Goal: Task Accomplishment & Management: Complete application form

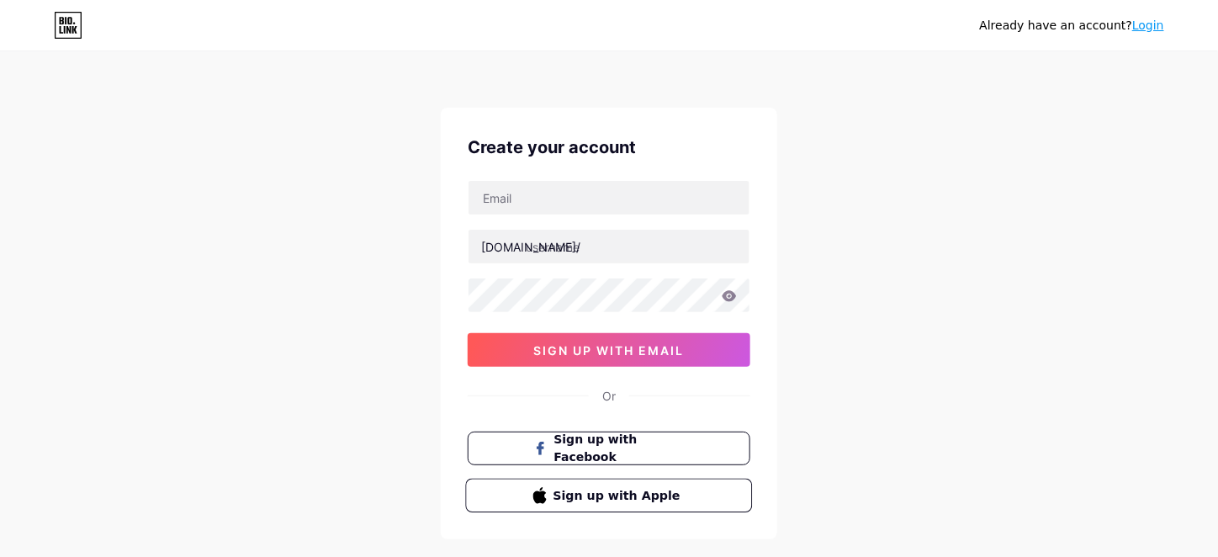
scroll to position [84, 0]
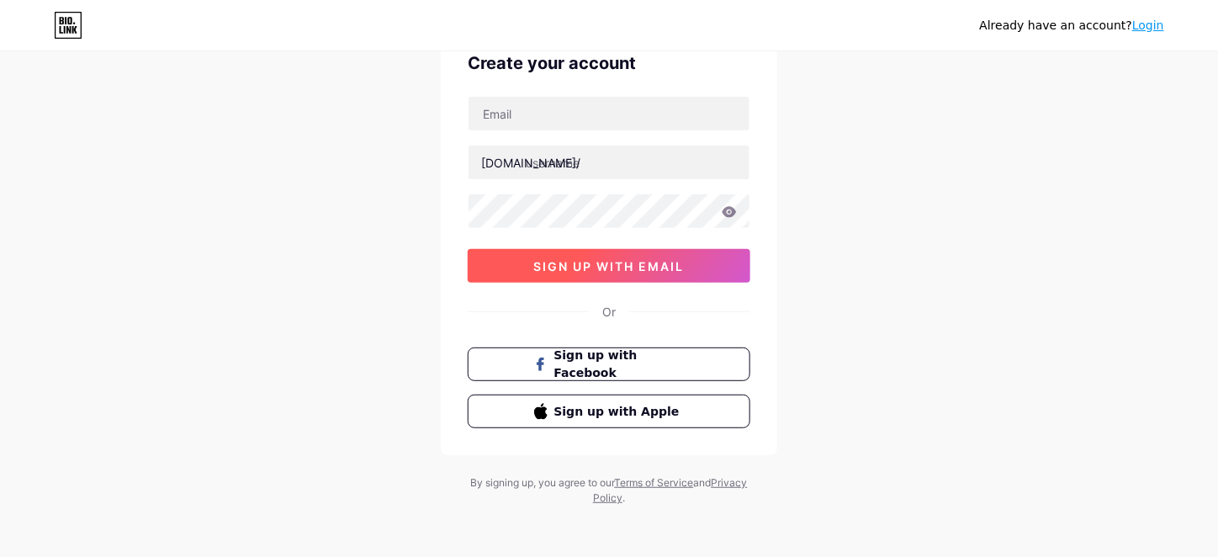
click at [609, 261] on span "sign up with email" at bounding box center [609, 266] width 151 height 14
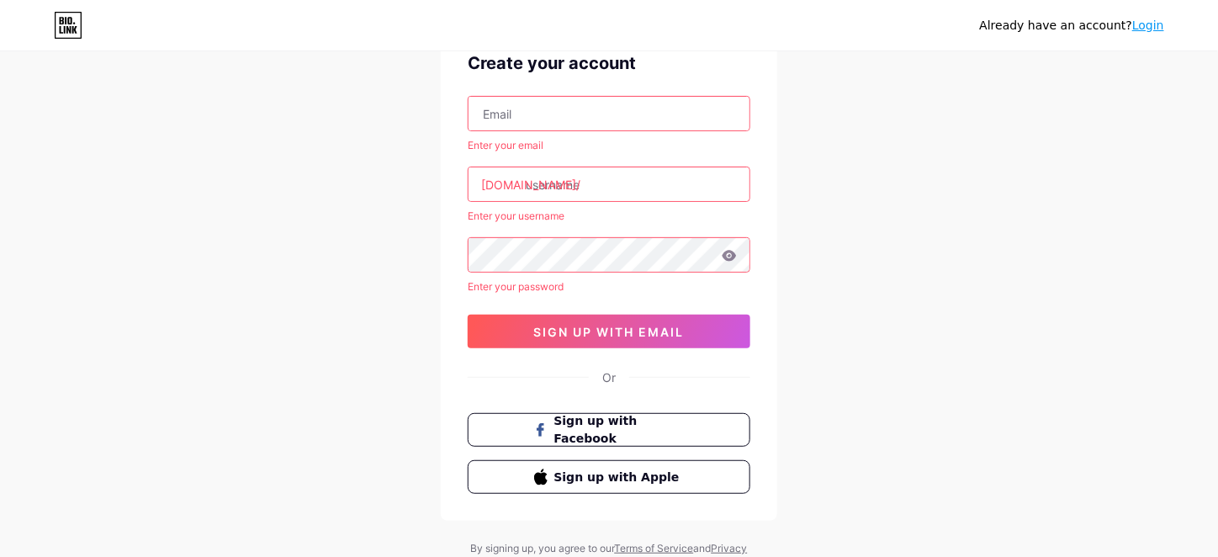
click at [533, 106] on input "text" at bounding box center [609, 114] width 281 height 34
click at [580, 107] on input "text" at bounding box center [609, 114] width 281 height 34
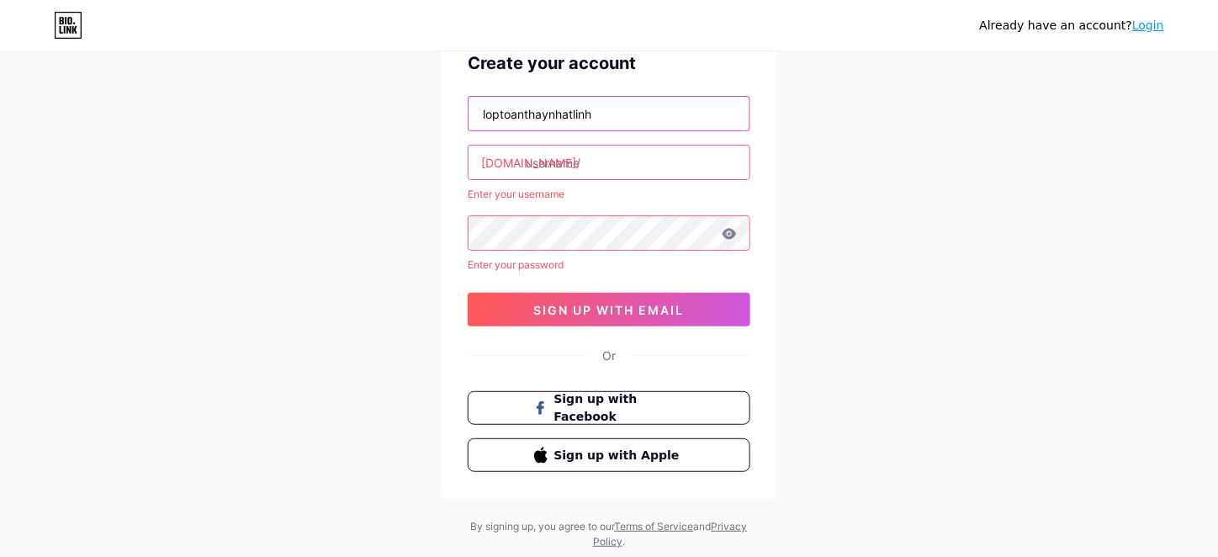
type input "loptoanthaynhatlinh"
click at [613, 164] on input "text" at bounding box center [609, 163] width 281 height 34
drag, startPoint x: 614, startPoint y: 121, endPoint x: 379, endPoint y: 121, distance: 235.6
click at [379, 121] on div "Already have an account? Login Create your account loptoanthaynhatlinh [DOMAIN_…" at bounding box center [609, 259] width 1218 height 687
click at [596, 157] on input "text" at bounding box center [609, 163] width 281 height 34
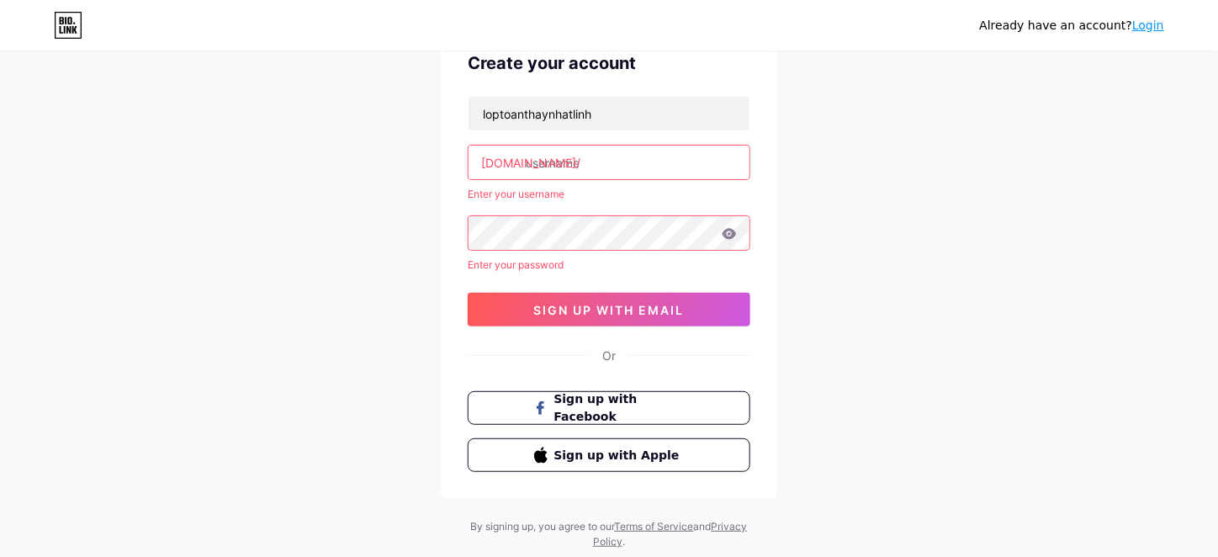
paste input "loptoanthaynhatlinh"
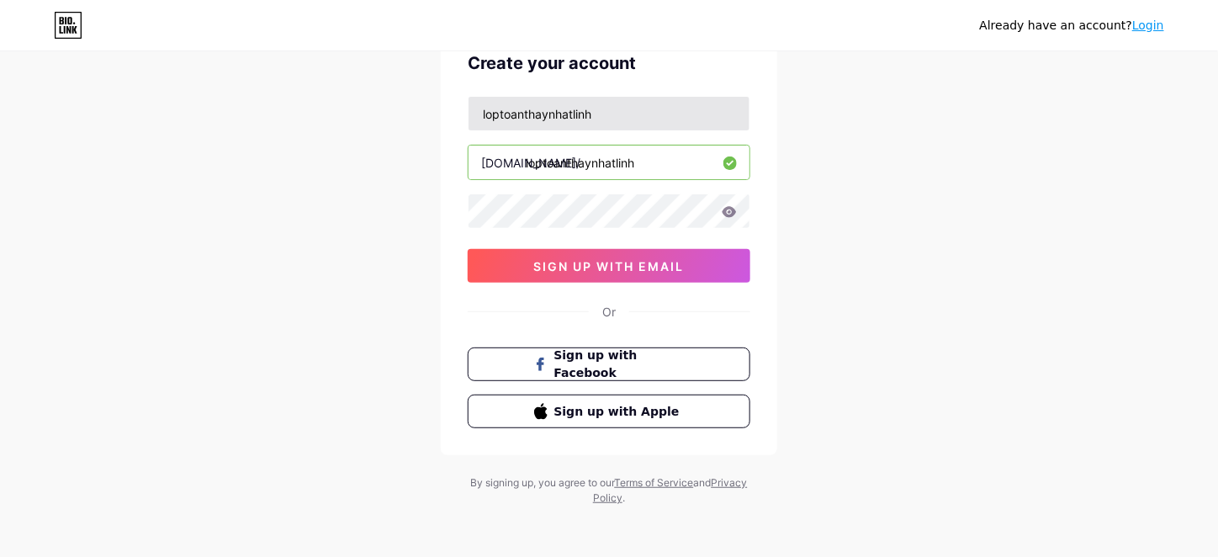
type input "loptoanthaynhatlinh"
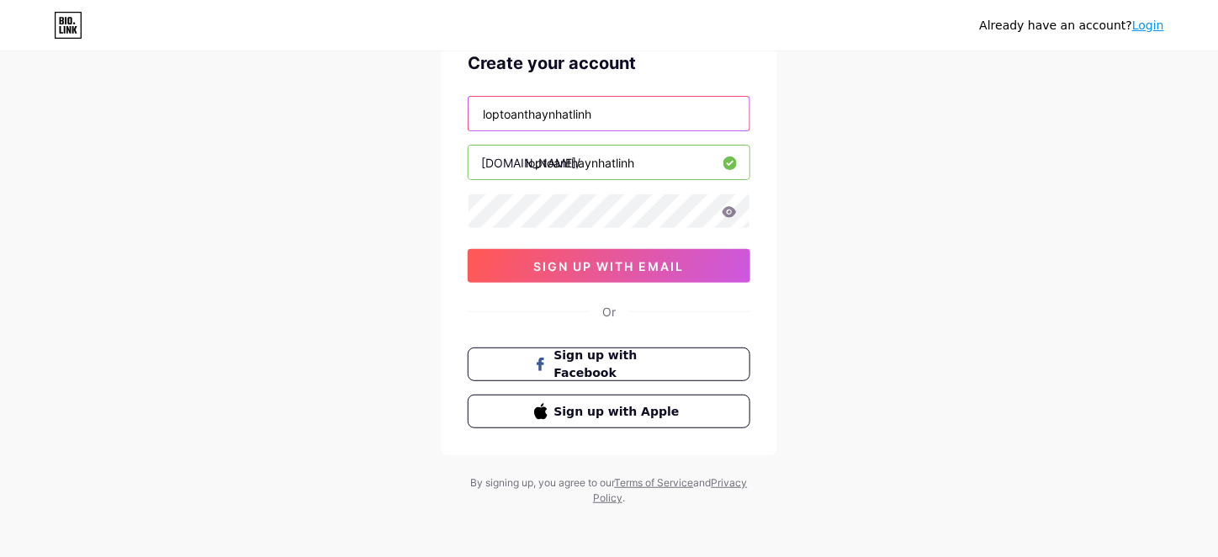
click at [500, 115] on input "loptoanthaynhatlinh" at bounding box center [609, 114] width 281 height 34
click at [522, 115] on input "loptoanthaynhatlinh" at bounding box center [609, 114] width 281 height 34
click at [550, 115] on input "loptoanthaynhatlinh" at bounding box center [609, 114] width 281 height 34
click at [572, 113] on input "loptoanthaynhatlinh" at bounding box center [609, 114] width 281 height 34
click at [604, 114] on input "loptoanthaynhatlinh" at bounding box center [609, 114] width 281 height 34
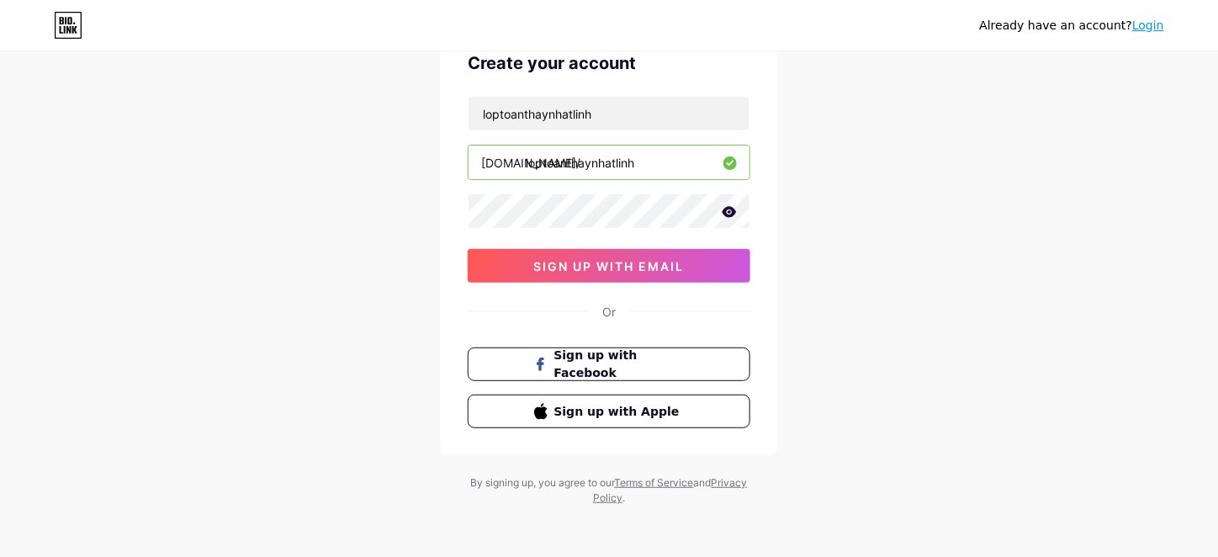
click at [727, 210] on icon at bounding box center [730, 211] width 14 height 11
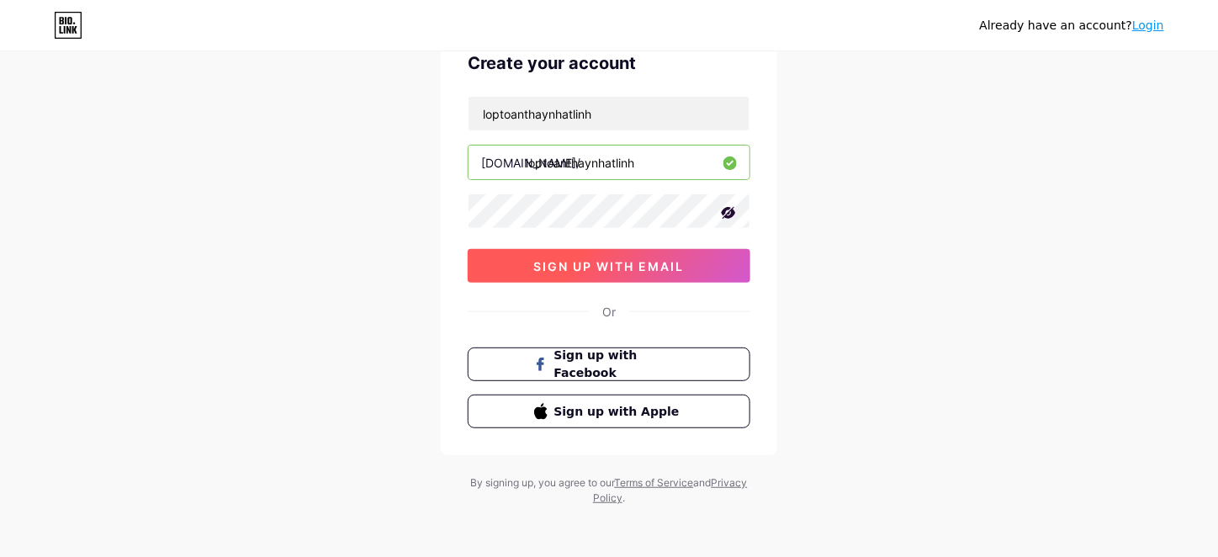
click at [617, 263] on span "sign up with email" at bounding box center [609, 266] width 151 height 14
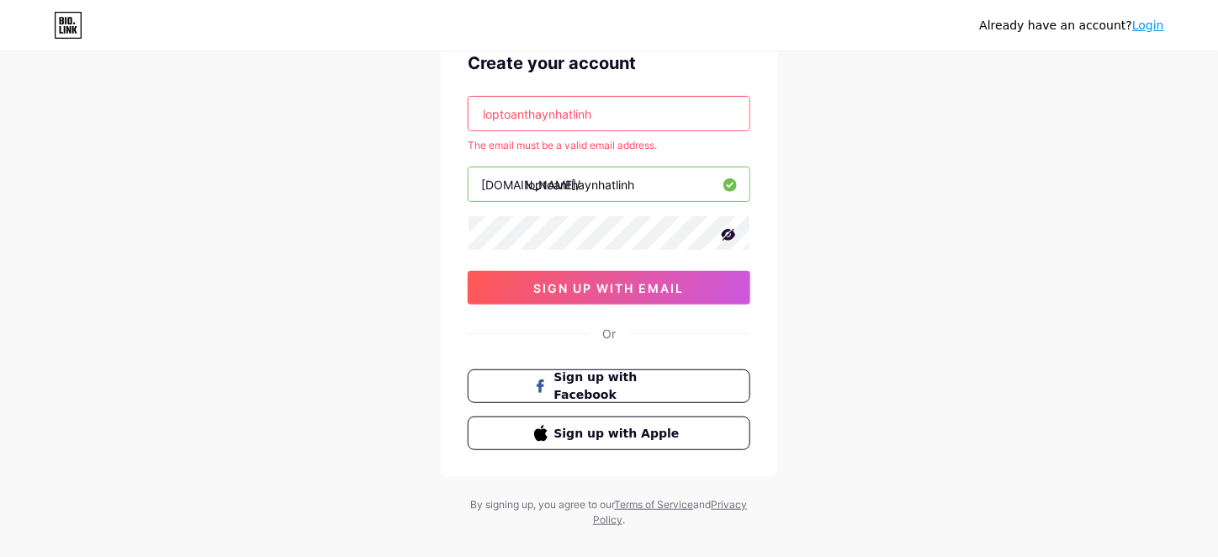
click at [611, 109] on input "loptoanthaynhatlinh" at bounding box center [609, 114] width 281 height 34
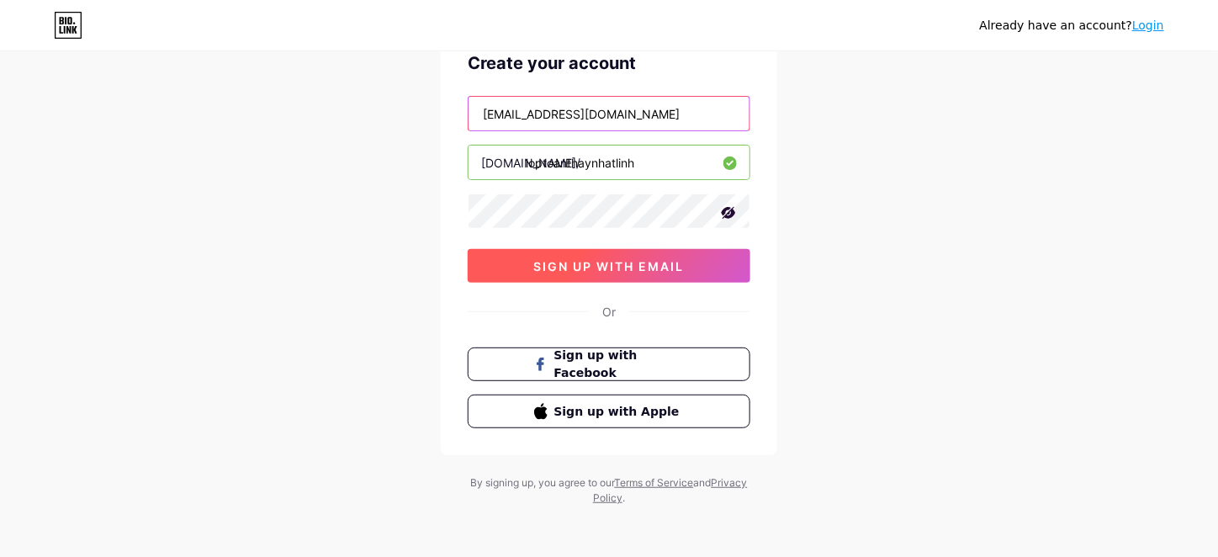
type input "[EMAIL_ADDRESS][DOMAIN_NAME]"
click at [603, 255] on button "sign up with email" at bounding box center [609, 266] width 283 height 34
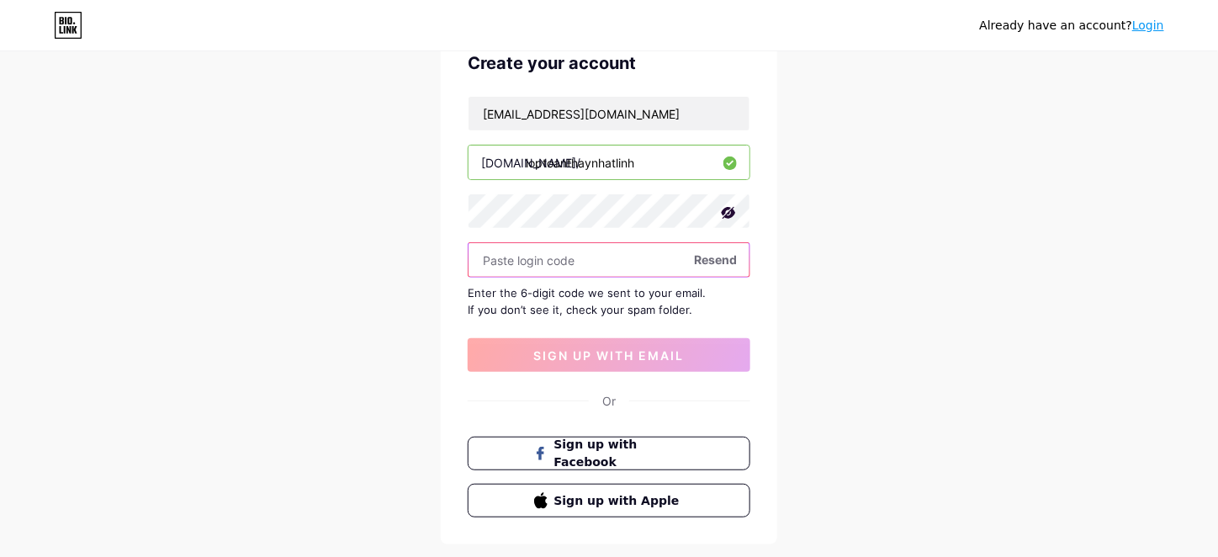
paste input "712111"
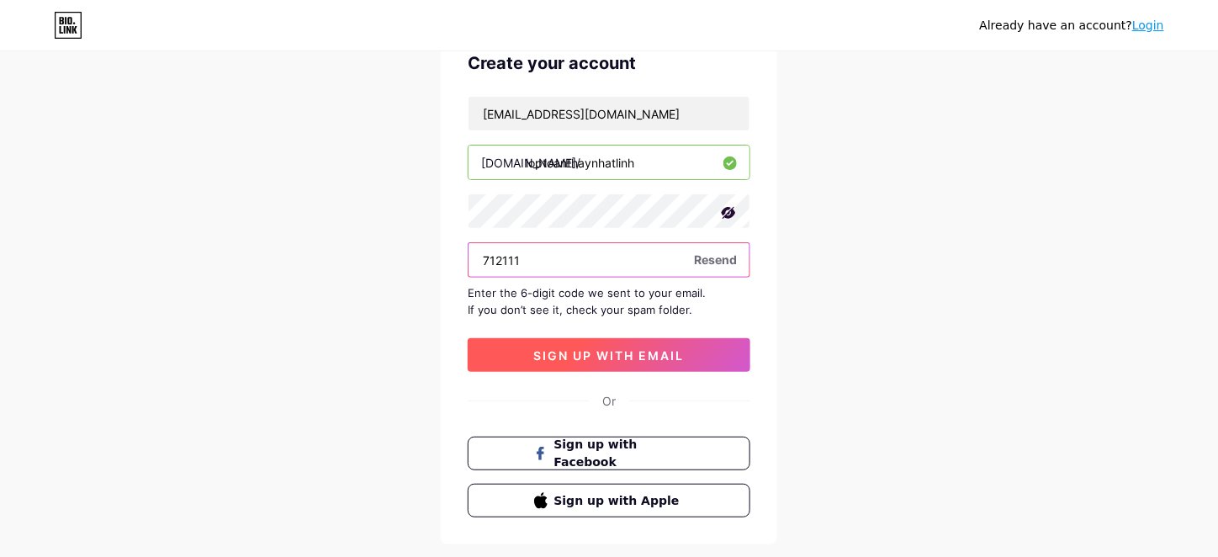
type input "712111"
click at [597, 356] on span "sign up with email" at bounding box center [609, 355] width 151 height 14
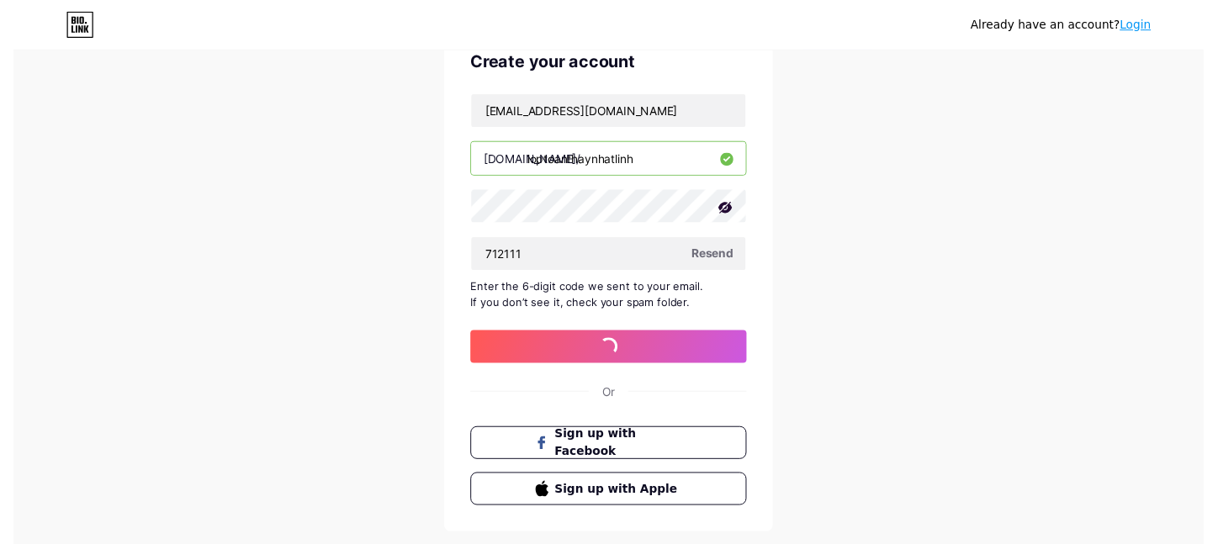
scroll to position [0, 0]
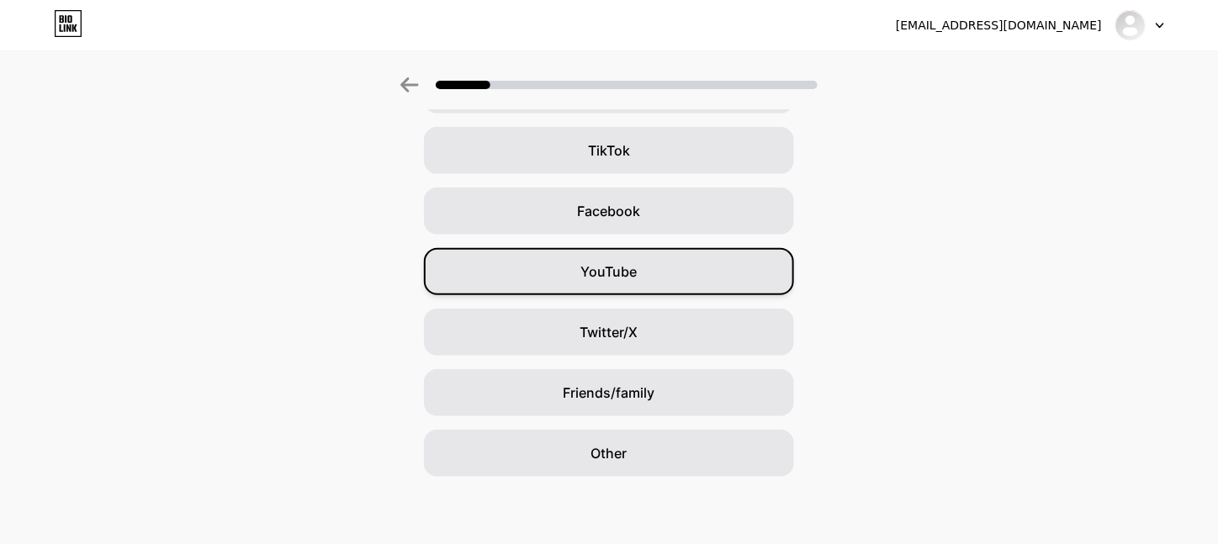
scroll to position [20, 0]
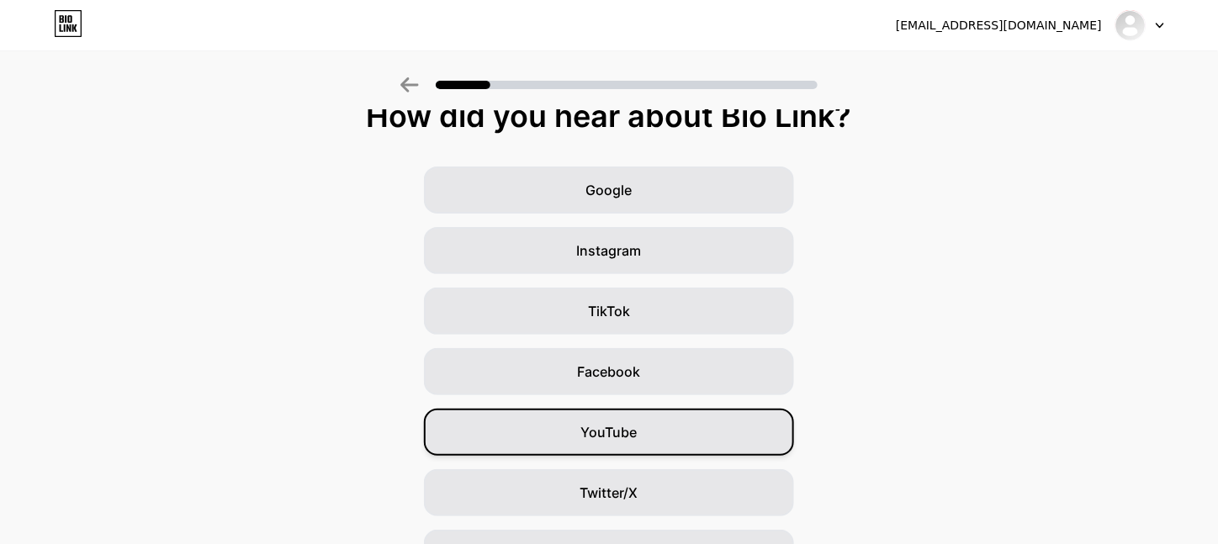
click at [630, 438] on span "YouTube" at bounding box center [609, 432] width 56 height 20
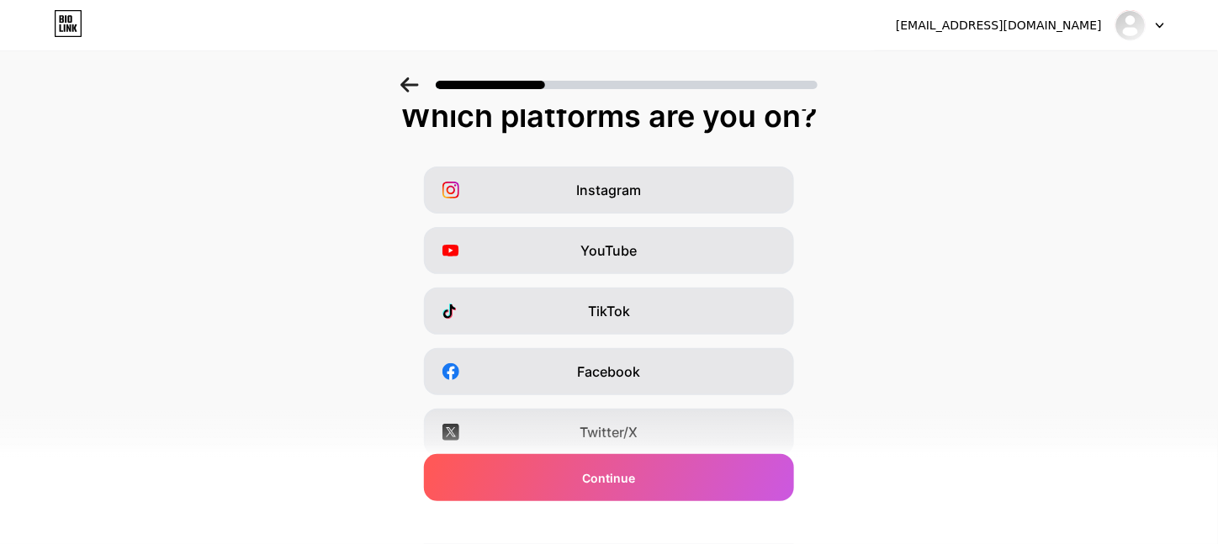
scroll to position [0, 0]
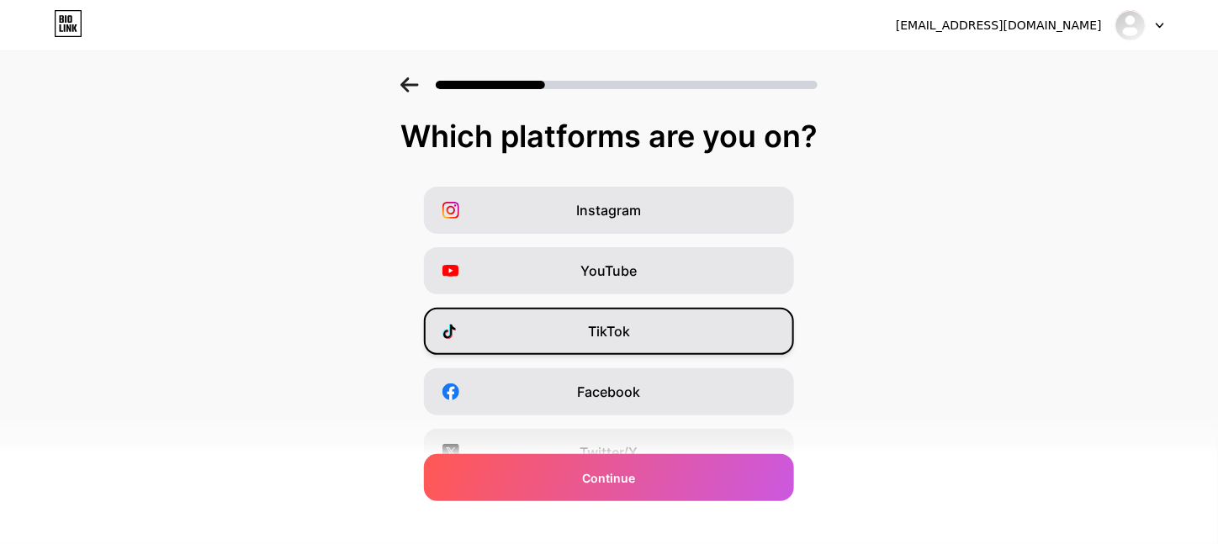
click at [624, 338] on span "TikTok" at bounding box center [609, 331] width 42 height 20
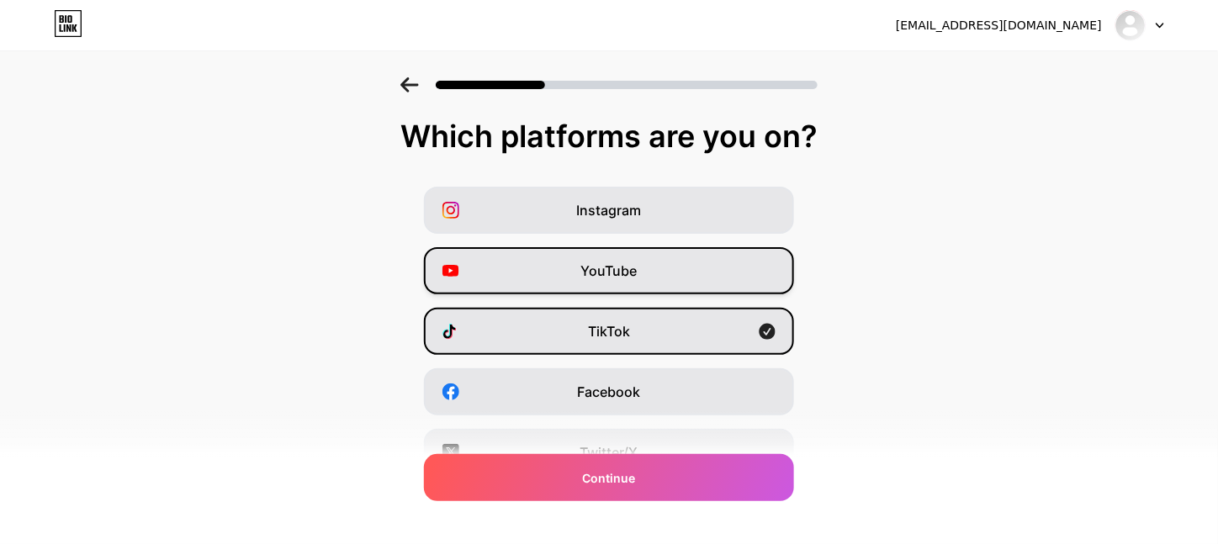
click at [604, 267] on span "YouTube" at bounding box center [609, 271] width 56 height 20
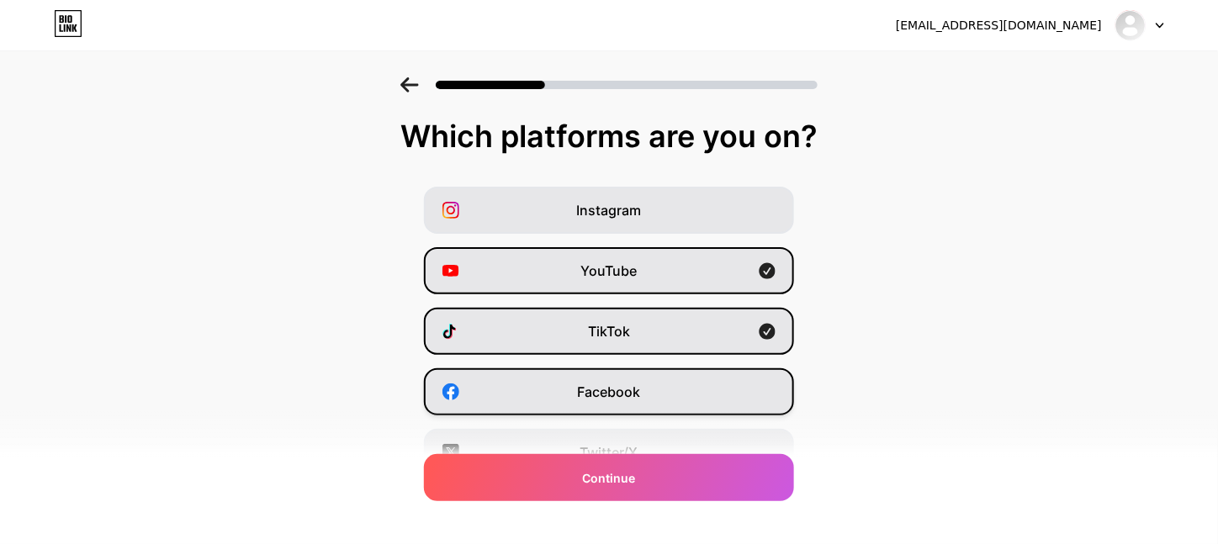
click at [597, 402] on span "Facebook" at bounding box center [609, 392] width 63 height 20
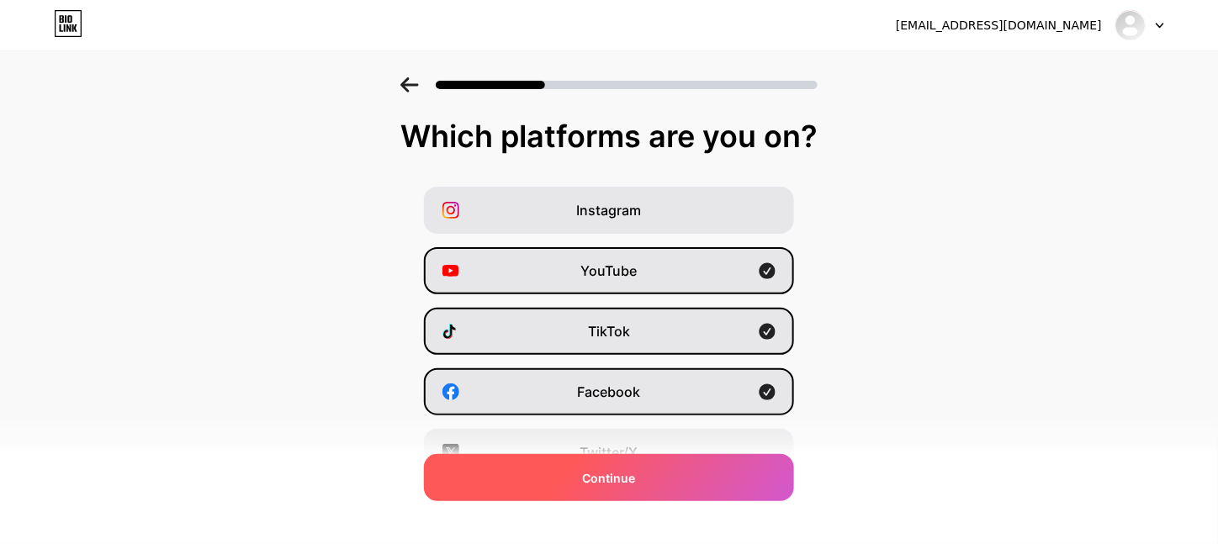
click at [601, 478] on span "Continue" at bounding box center [609, 479] width 53 height 18
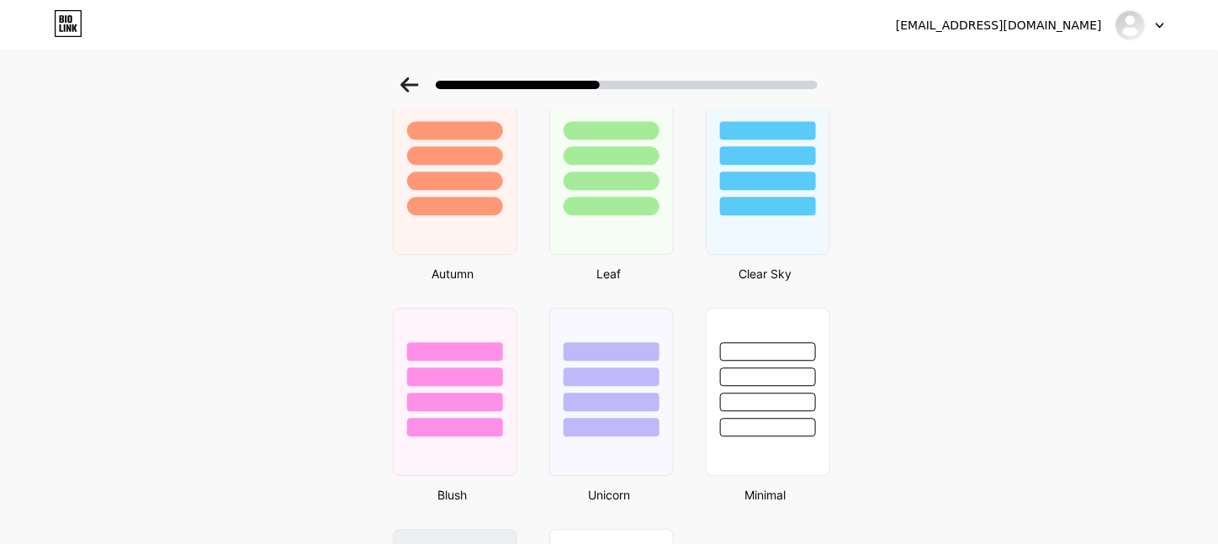
scroll to position [1128, 0]
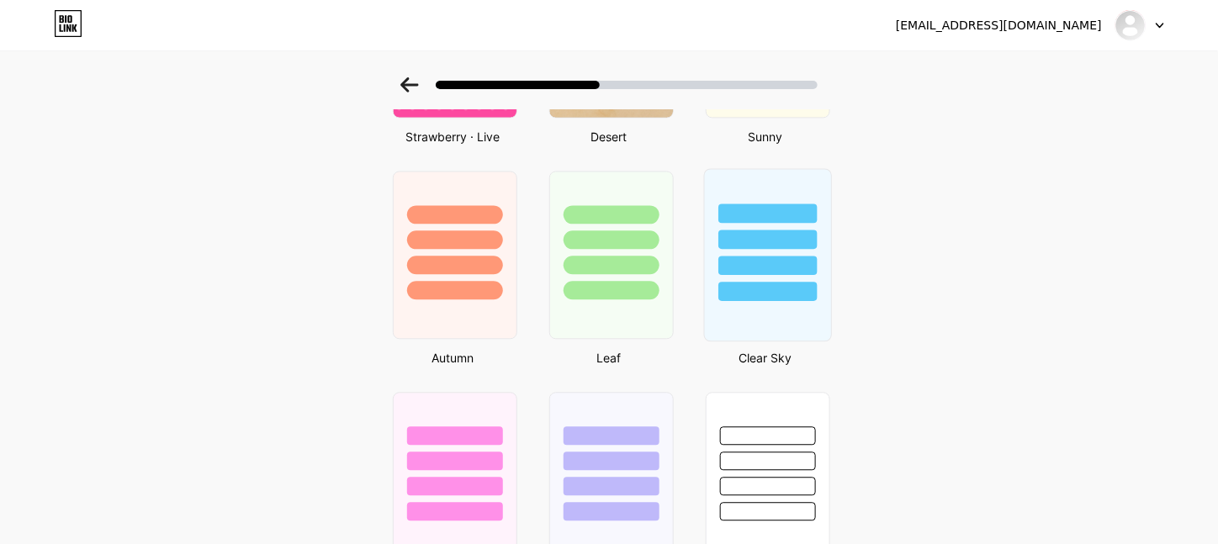
click at [765, 249] on div at bounding box center [768, 239] width 98 height 19
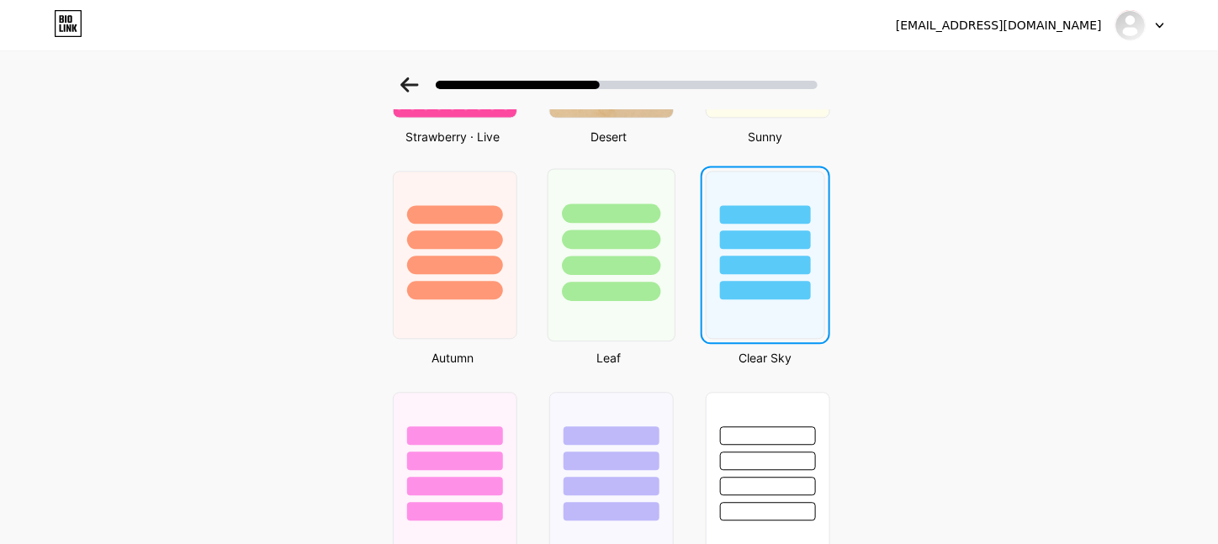
scroll to position [0, 0]
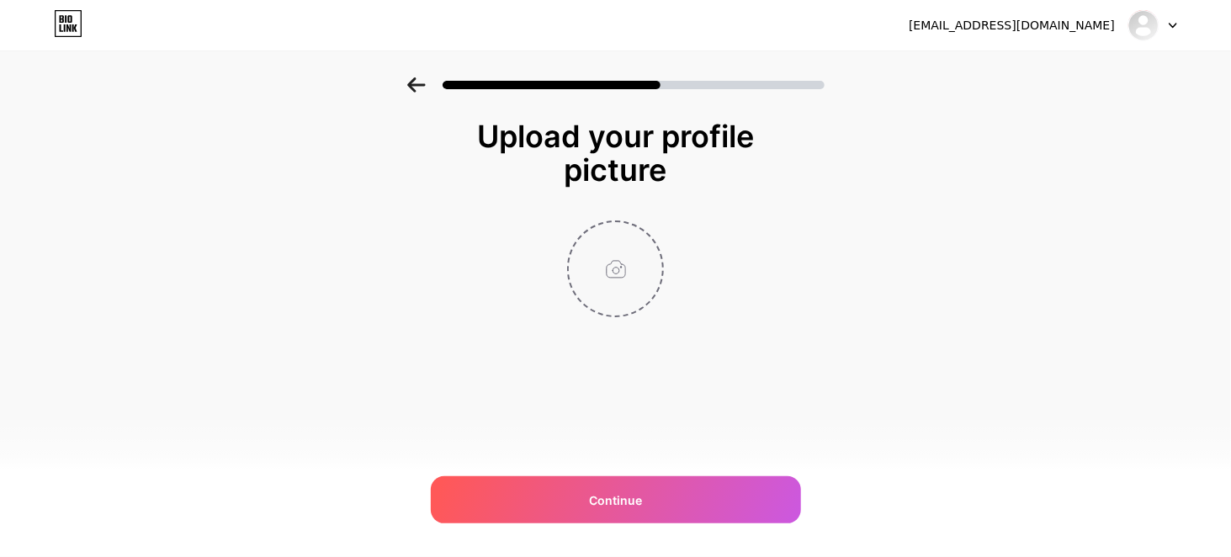
click at [604, 277] on input "file" at bounding box center [615, 268] width 93 height 93
type input "C:\fakepath\Logo Instagram Post.png"
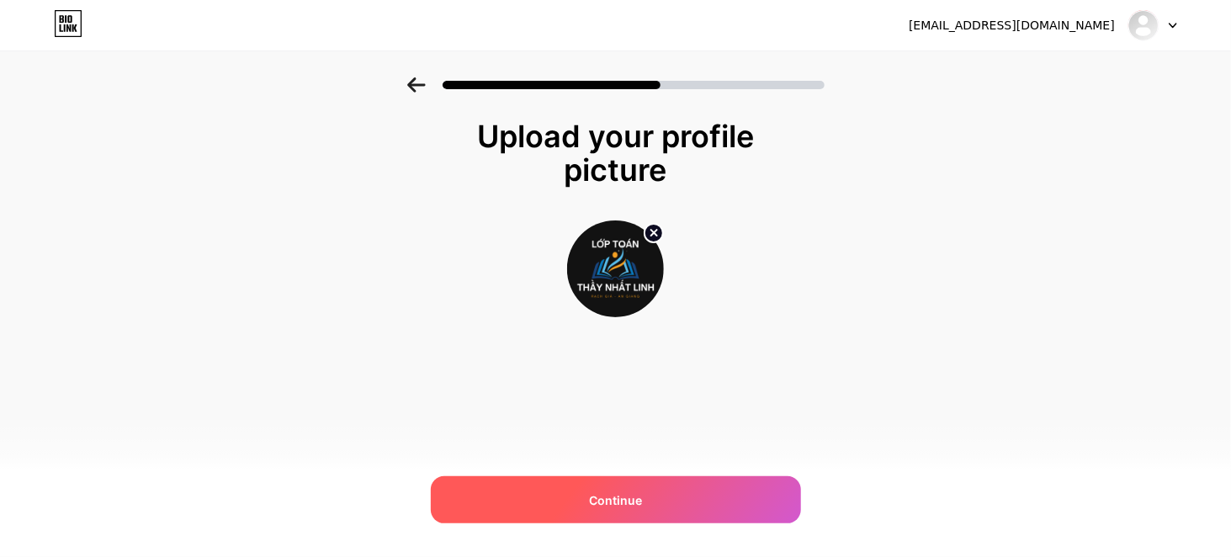
click at [583, 499] on div "Continue" at bounding box center [616, 499] width 370 height 47
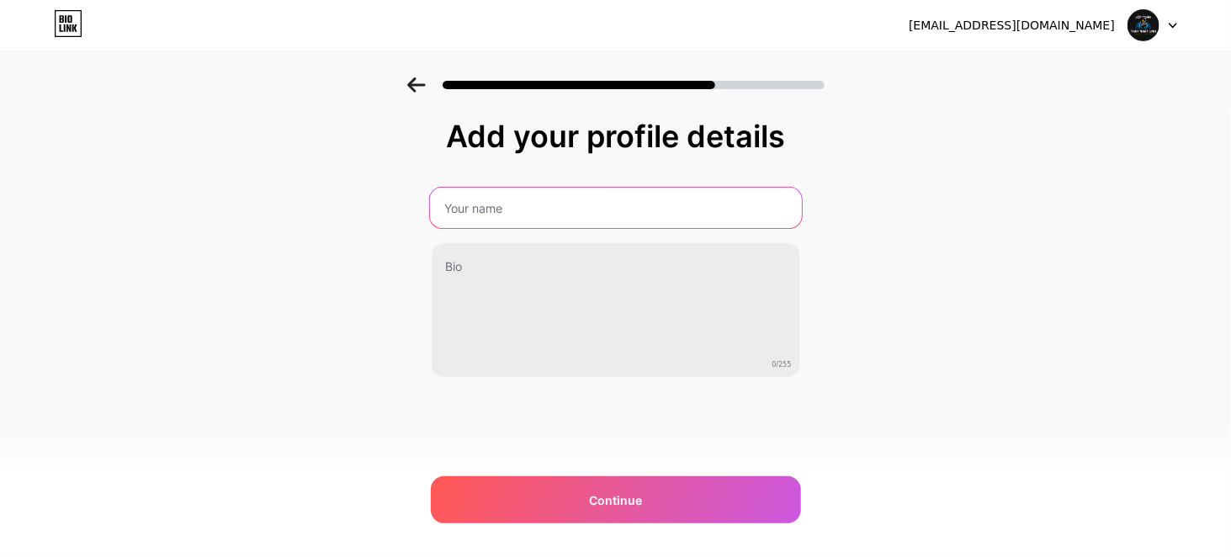
click at [477, 208] on input "text" at bounding box center [615, 208] width 372 height 40
type input "LỚP TOÁN THẦY NHẤT LINH"
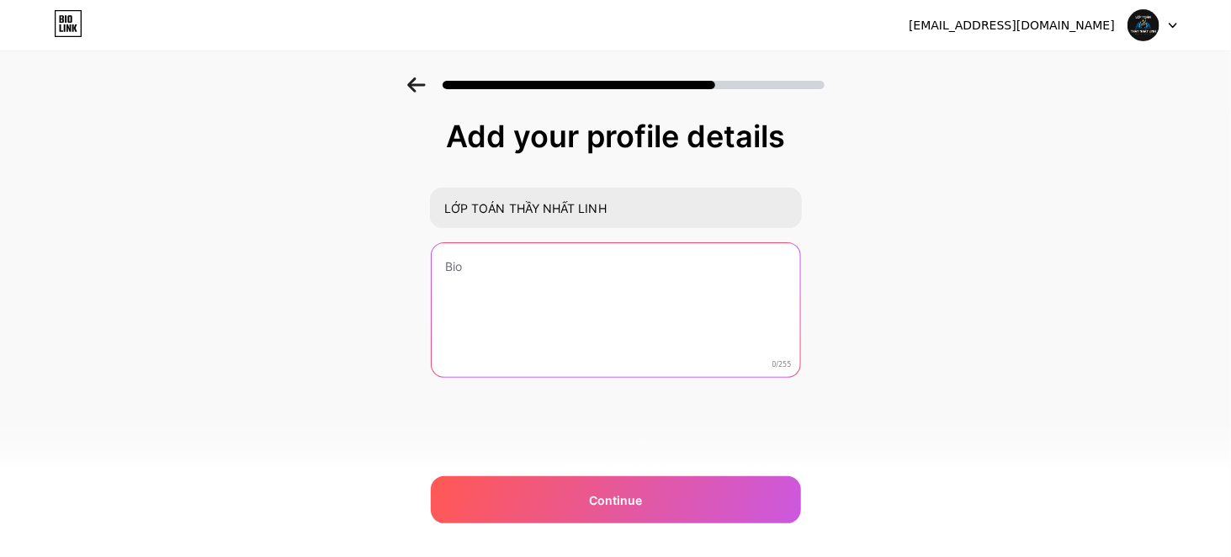
click at [477, 270] on textarea at bounding box center [616, 310] width 369 height 135
type textarea "L"
click at [502, 268] on textarea "LUYỆN THI THPT - ĐGNL V-ACT 2025 RẠCH GIÁ - [GEOGRAPHIC_DATA]" at bounding box center [615, 310] width 372 height 137
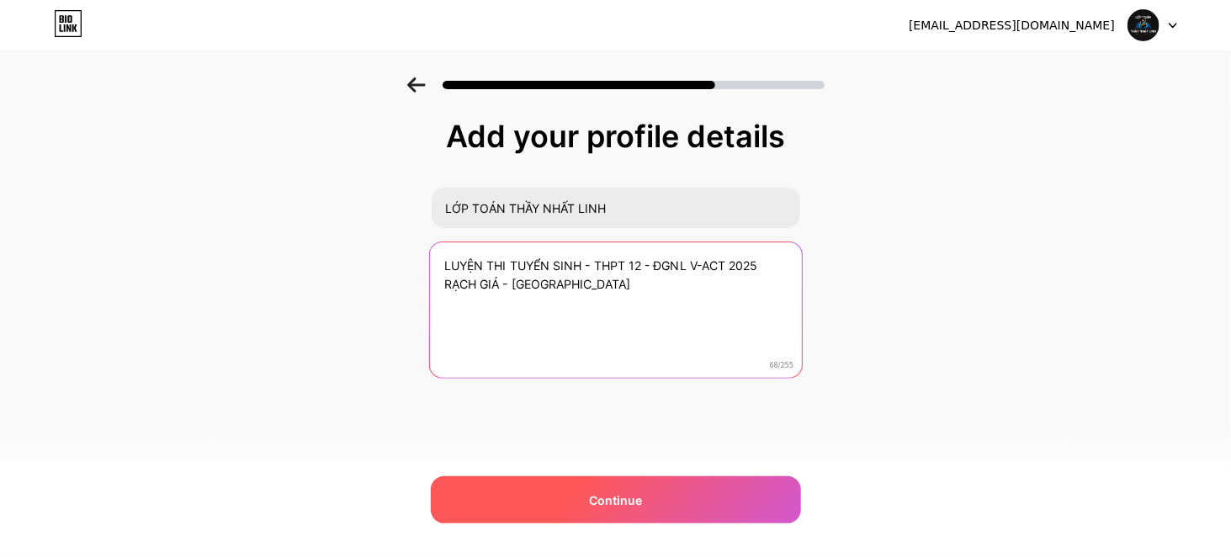
type textarea "LUYỆN THI TUYỂN SINH - THPT 12 - ĐGNL V-ACT 2025 RẠCH GIÁ - [GEOGRAPHIC_DATA]"
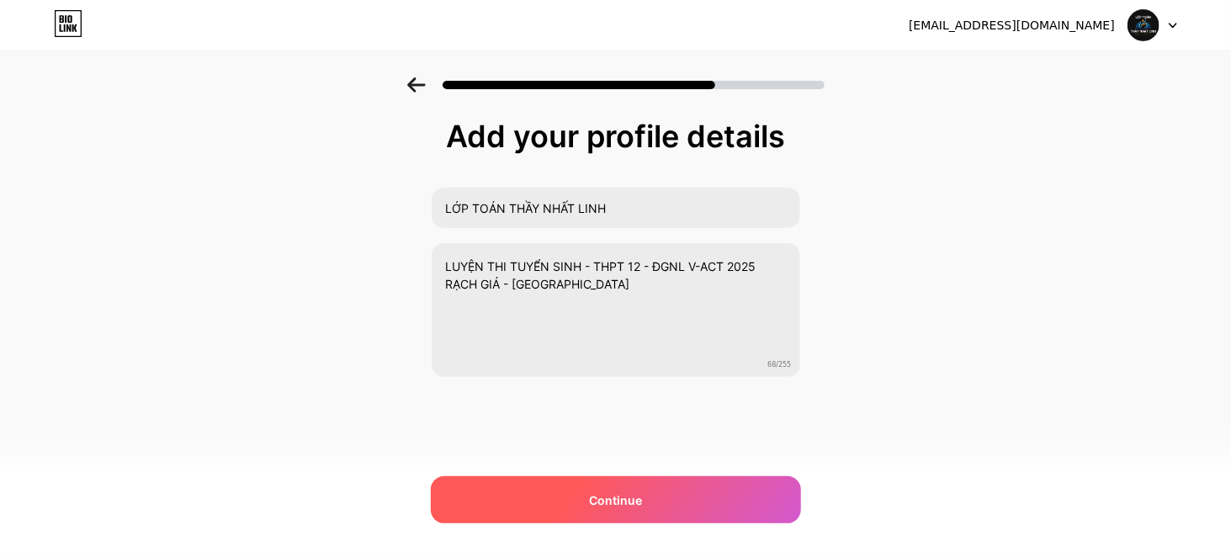
click at [602, 496] on span "Continue" at bounding box center [615, 500] width 53 height 18
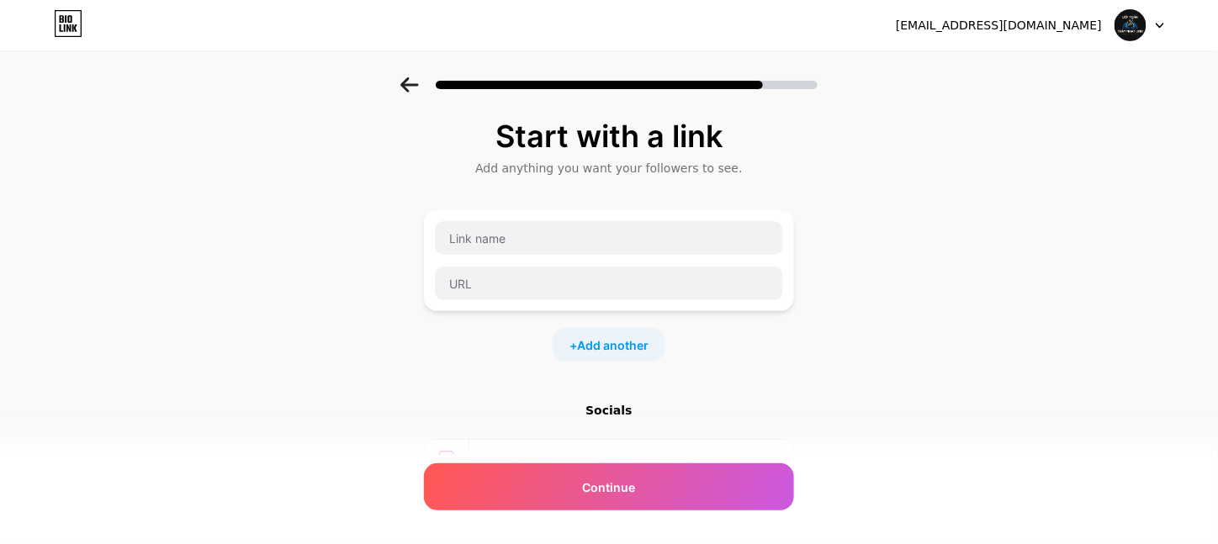
click at [545, 256] on div at bounding box center [609, 237] width 350 height 35
click at [545, 255] on input "text" at bounding box center [609, 238] width 348 height 34
click at [479, 300] on input "text" at bounding box center [609, 284] width 348 height 34
click at [499, 250] on input "text" at bounding box center [609, 238] width 348 height 34
click at [502, 296] on input "text" at bounding box center [609, 284] width 348 height 34
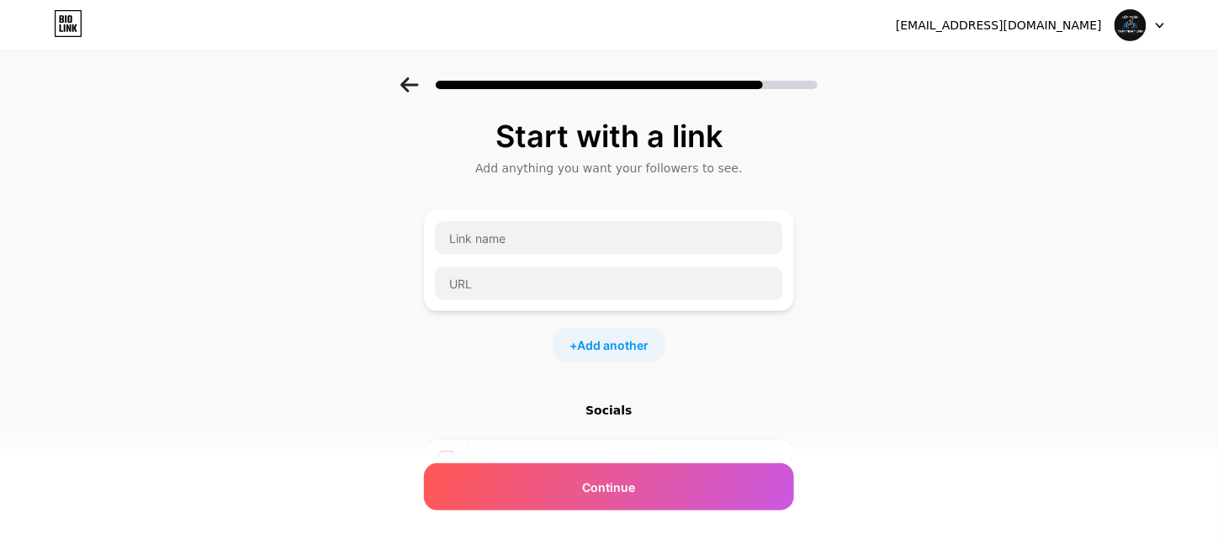
click at [630, 419] on div "Socials" at bounding box center [609, 410] width 370 height 17
click at [610, 354] on span "Add another" at bounding box center [613, 346] width 72 height 18
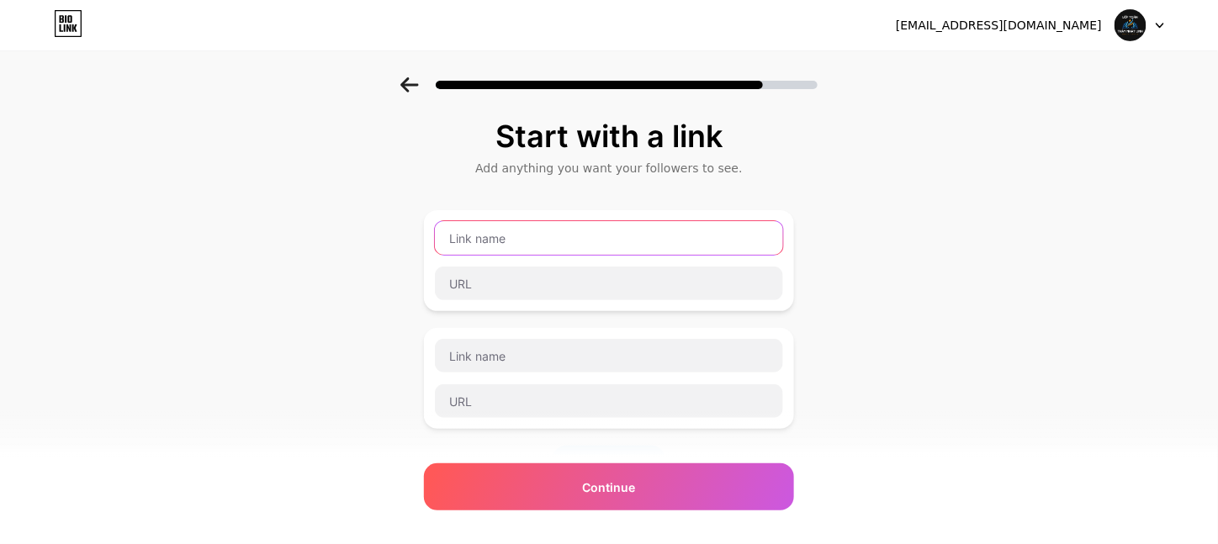
click at [505, 247] on input "text" at bounding box center [609, 238] width 348 height 34
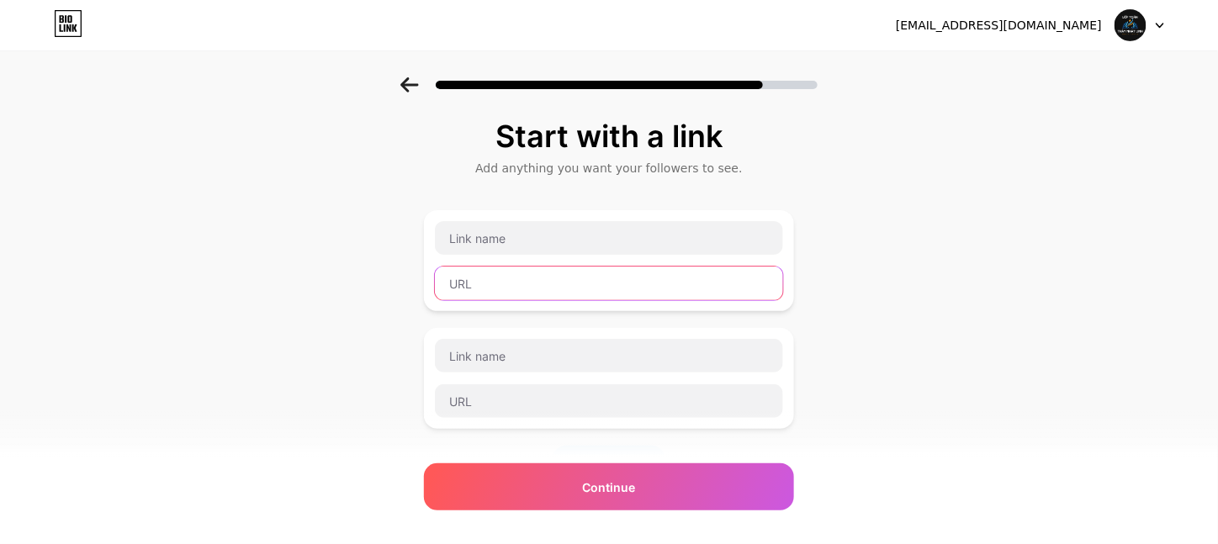
click at [491, 300] on input "text" at bounding box center [609, 284] width 348 height 34
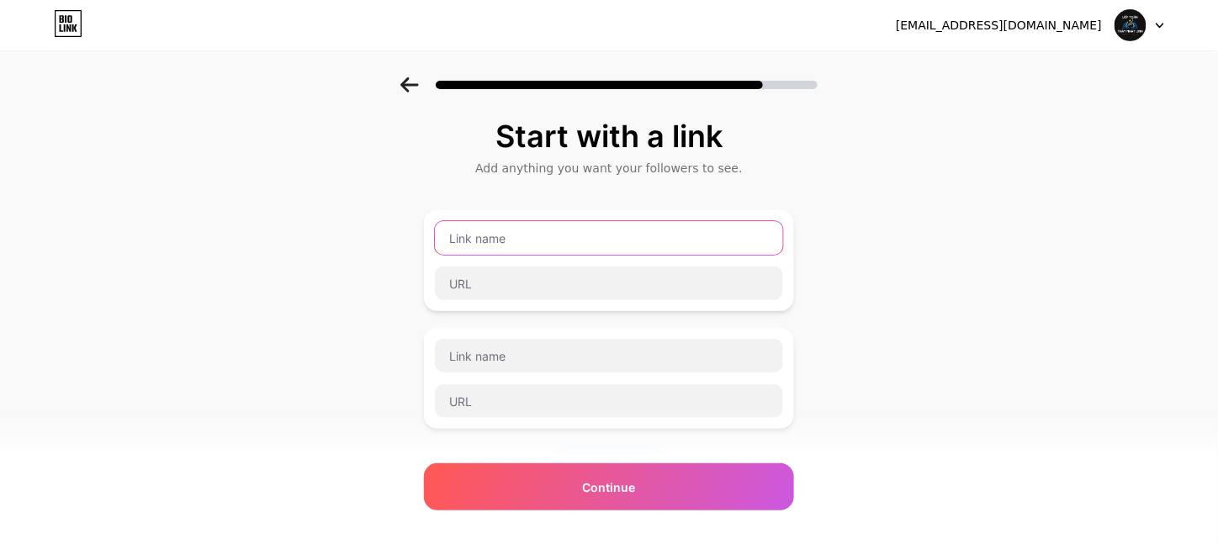
click at [490, 255] on input "text" at bounding box center [609, 238] width 348 height 34
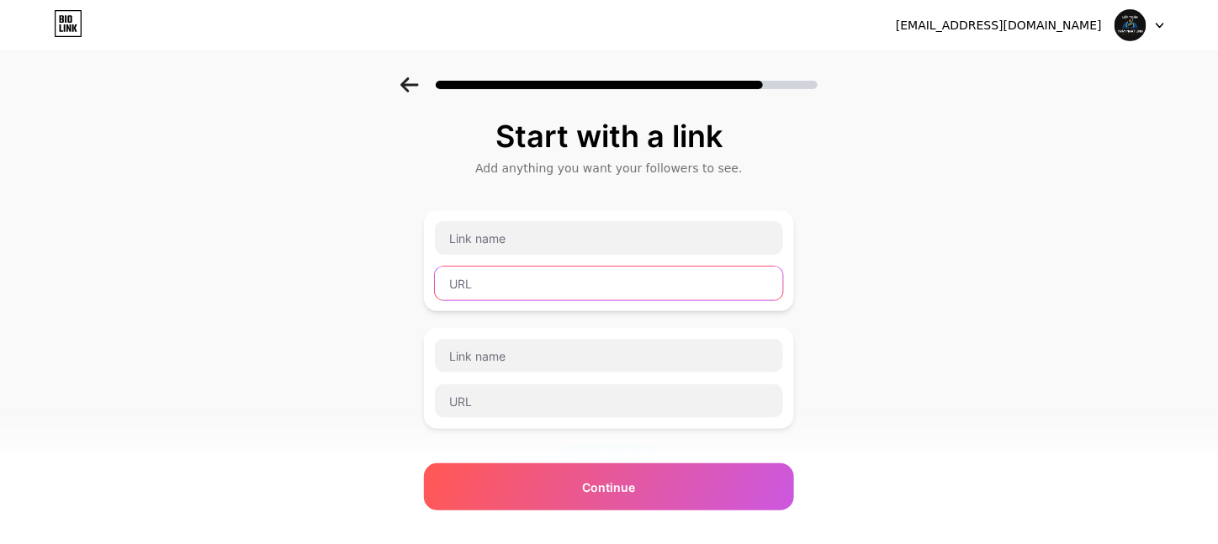
click at [517, 300] on input "text" at bounding box center [609, 284] width 348 height 34
paste input "[URL][DOMAIN_NAME]"
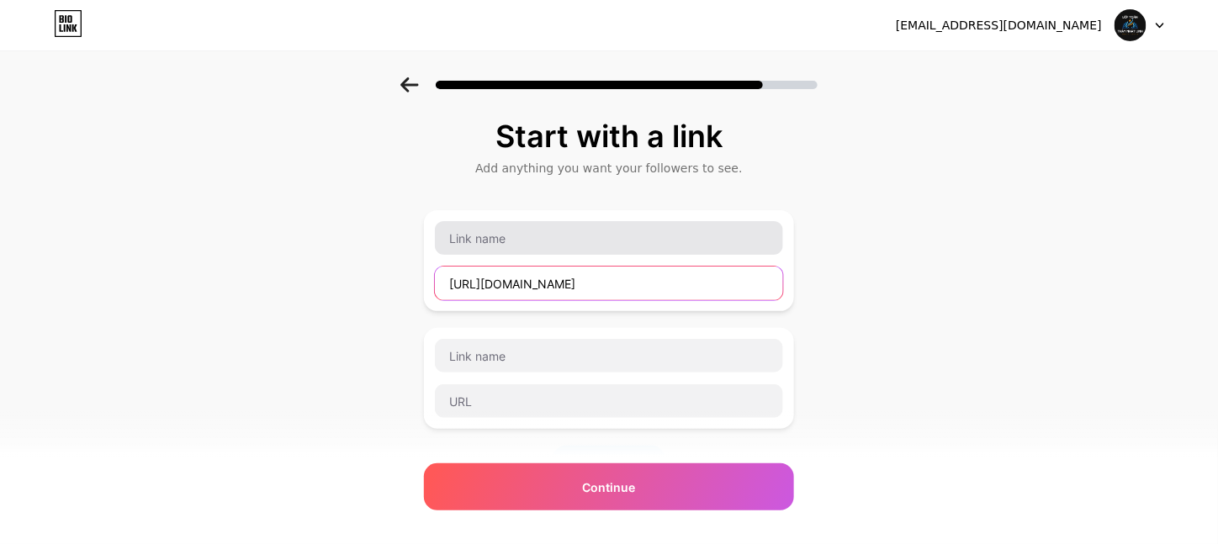
type input "[URL][DOMAIN_NAME]"
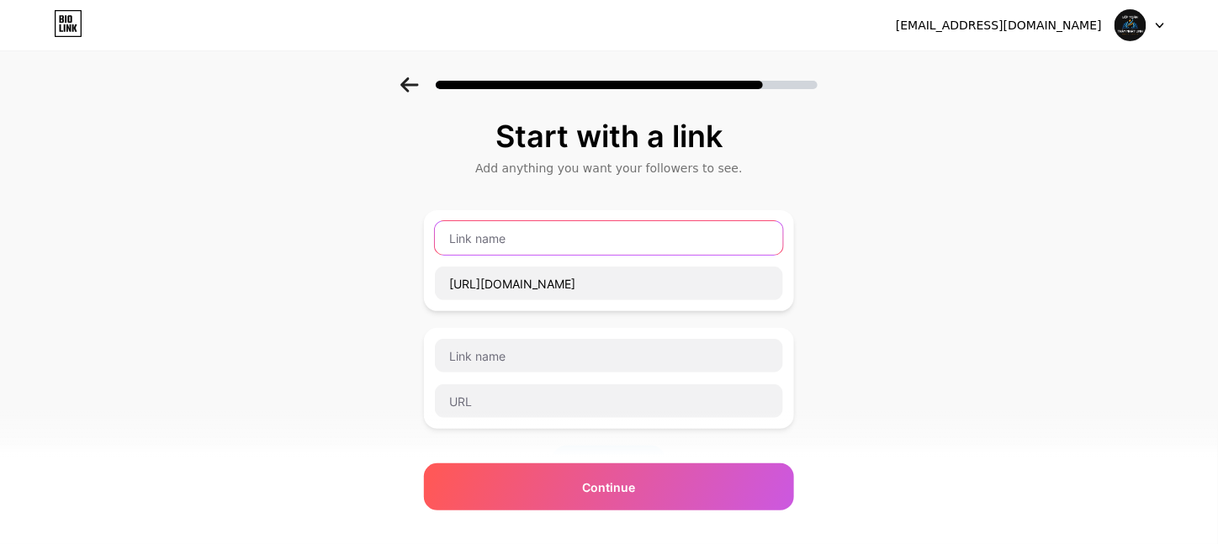
scroll to position [0, 0]
click at [513, 255] on input "text" at bounding box center [609, 238] width 348 height 34
paste input "[URL][DOMAIN_NAME]"
type input "[URL][DOMAIN_NAME]"
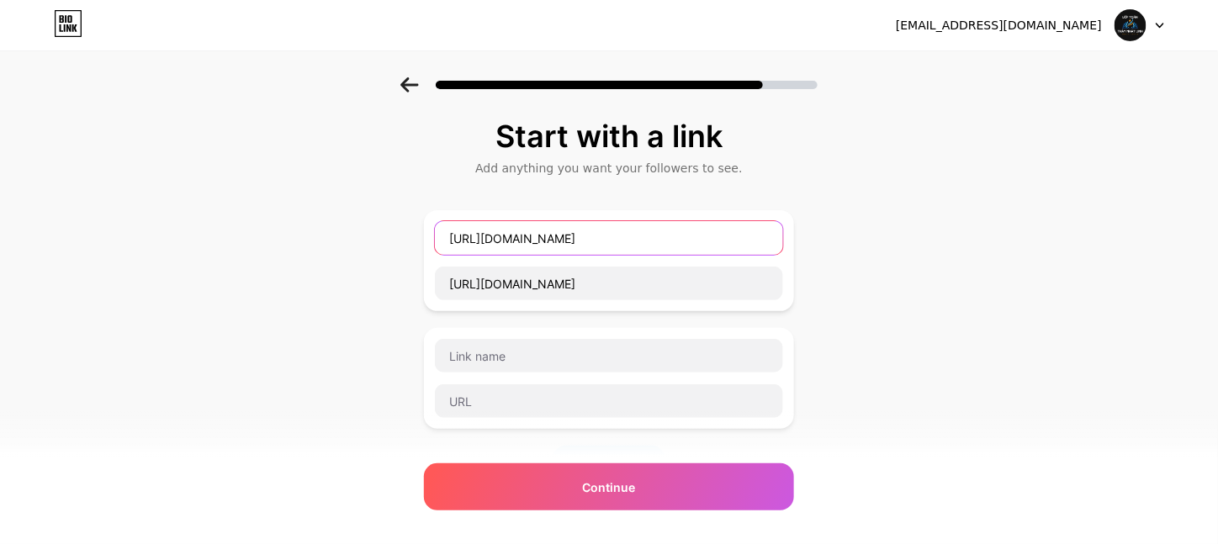
click at [513, 255] on input "[URL][DOMAIN_NAME]" at bounding box center [609, 238] width 348 height 34
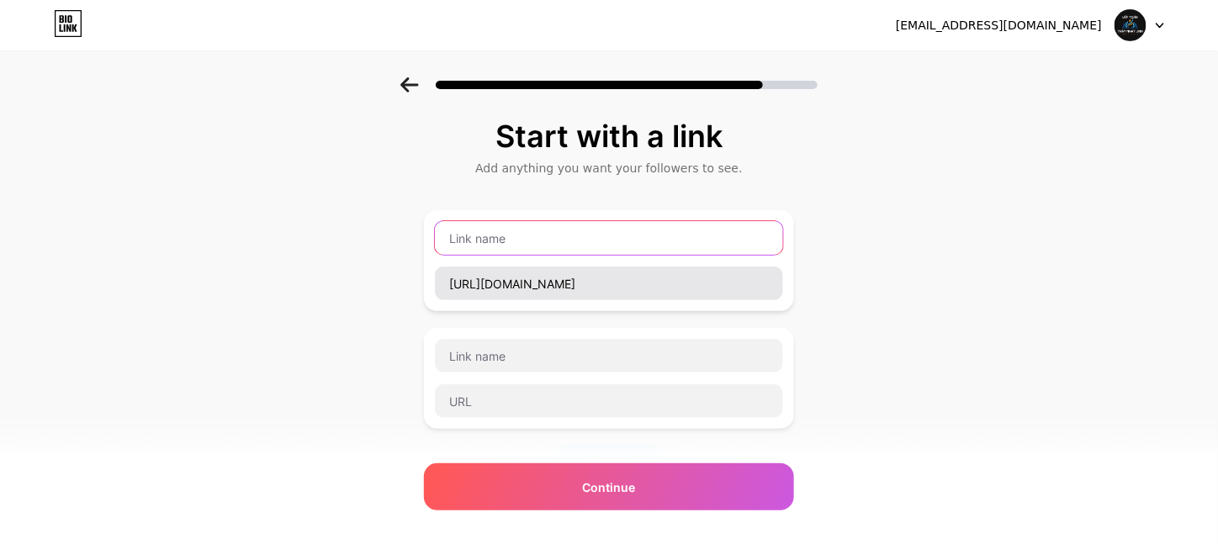
scroll to position [0, 0]
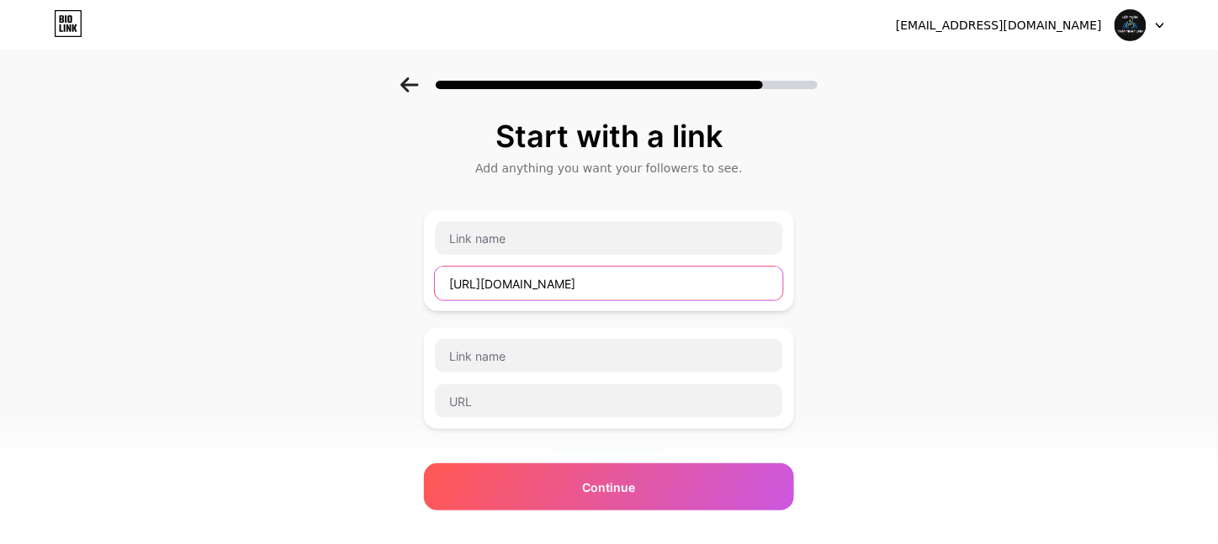
click at [519, 299] on input "[URL][DOMAIN_NAME]" at bounding box center [609, 284] width 348 height 34
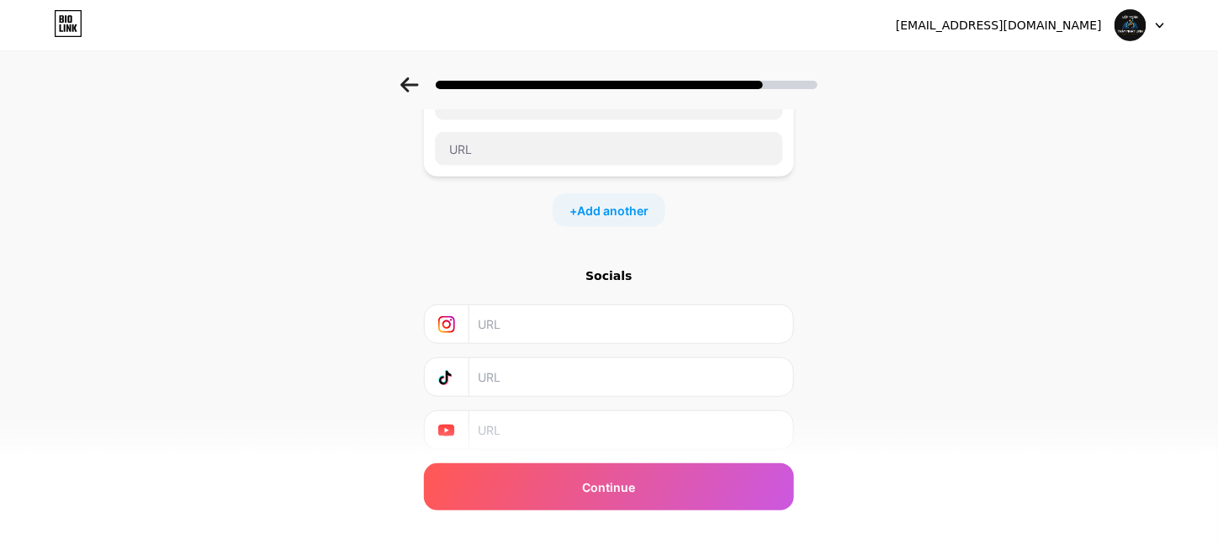
scroll to position [326, 0]
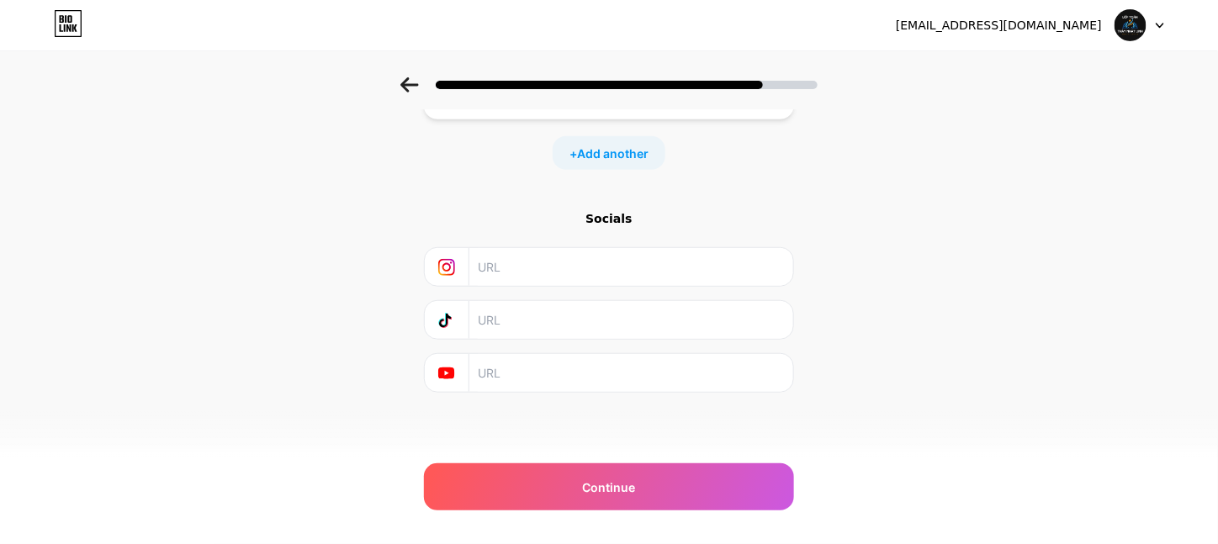
click at [500, 310] on input "text" at bounding box center [630, 320] width 305 height 38
click at [508, 368] on input "text" at bounding box center [630, 373] width 305 height 38
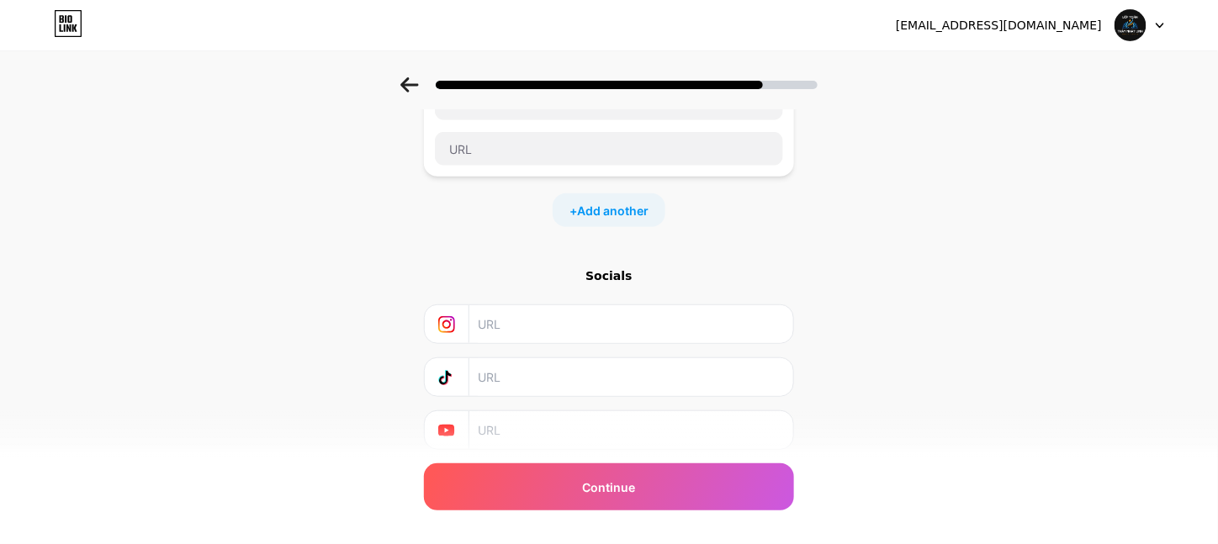
scroll to position [0, 0]
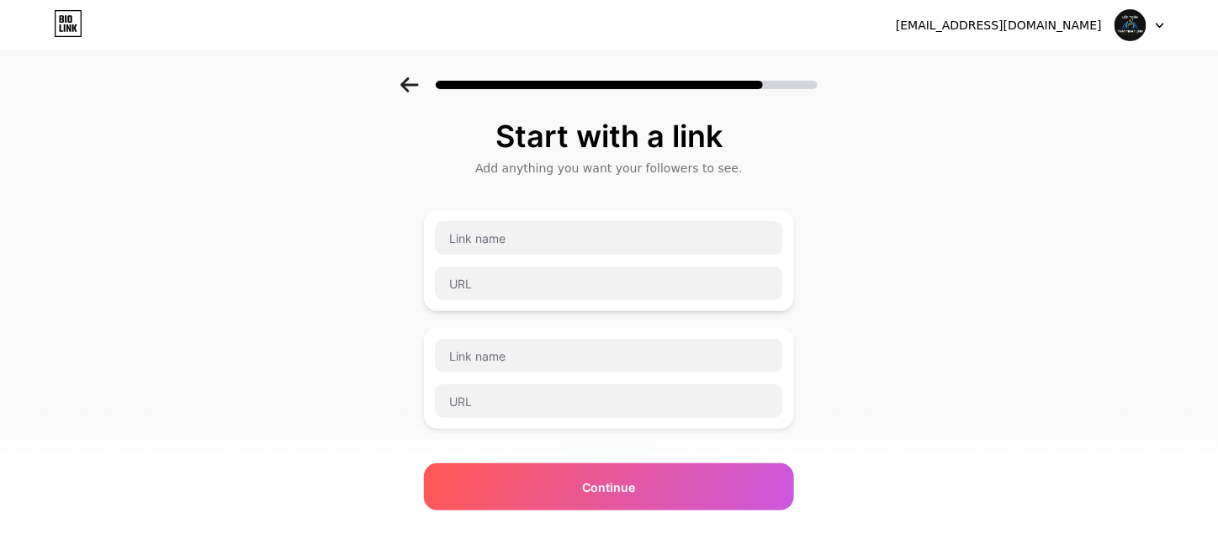
click at [535, 194] on div "Start with a link Add anything you want your followers to see. + Add another So…" at bounding box center [609, 410] width 370 height 583
click at [417, 88] on icon at bounding box center [410, 84] width 19 height 15
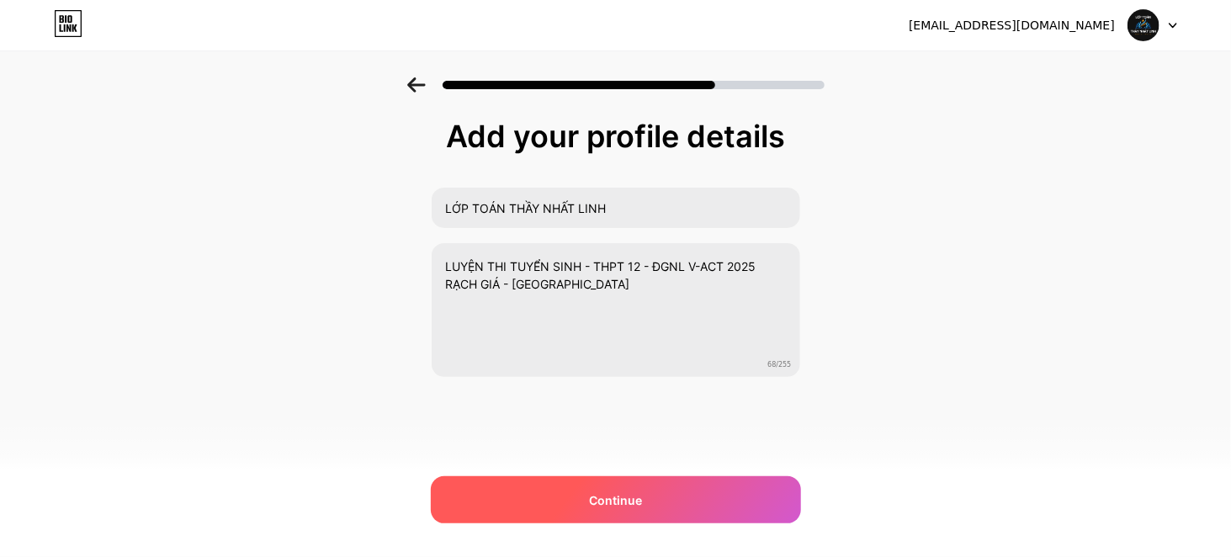
click at [596, 491] on span "Continue" at bounding box center [615, 500] width 53 height 18
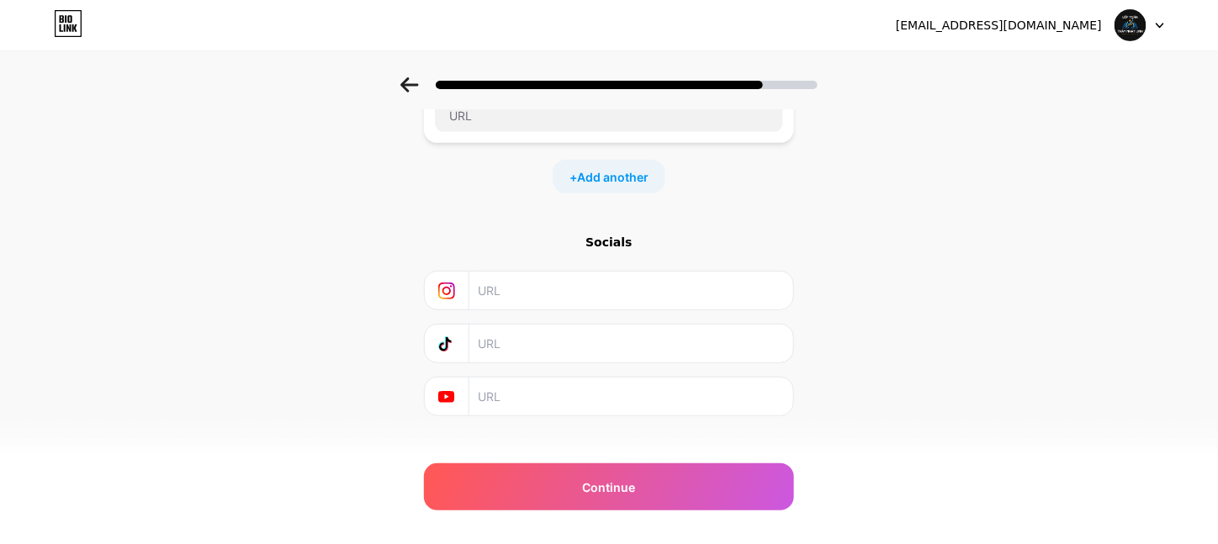
scroll to position [207, 0]
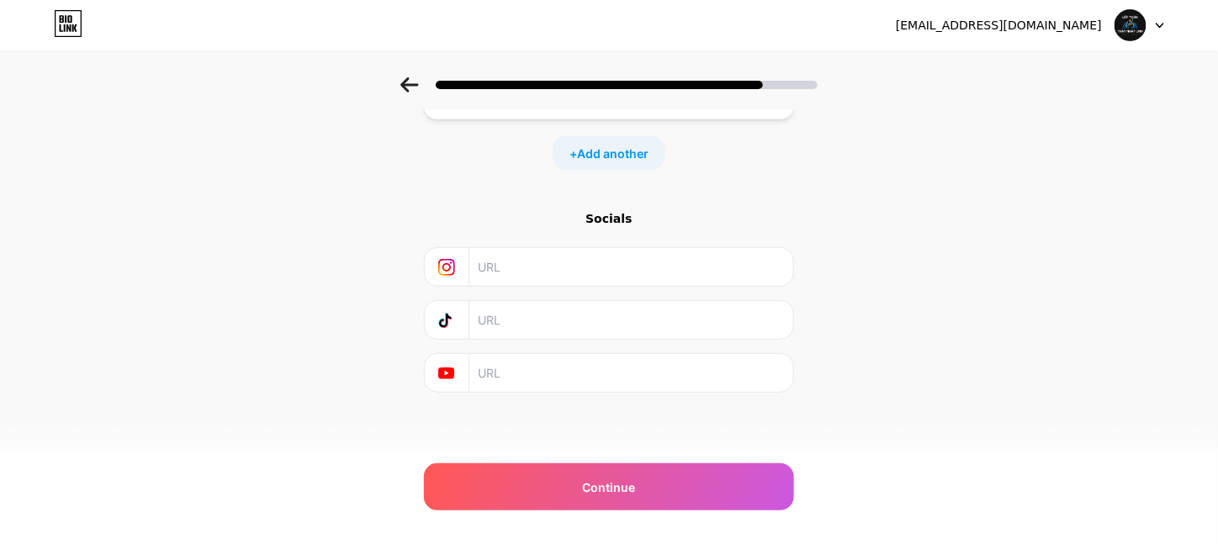
click at [517, 309] on input "text" at bounding box center [630, 320] width 305 height 38
click at [510, 269] on input "text" at bounding box center [630, 267] width 305 height 38
click at [593, 226] on div "Socials" at bounding box center [609, 218] width 370 height 17
drag, startPoint x: 591, startPoint y: 421, endPoint x: 500, endPoint y: 279, distance: 168.1
click at [500, 279] on input "text" at bounding box center [630, 267] width 305 height 38
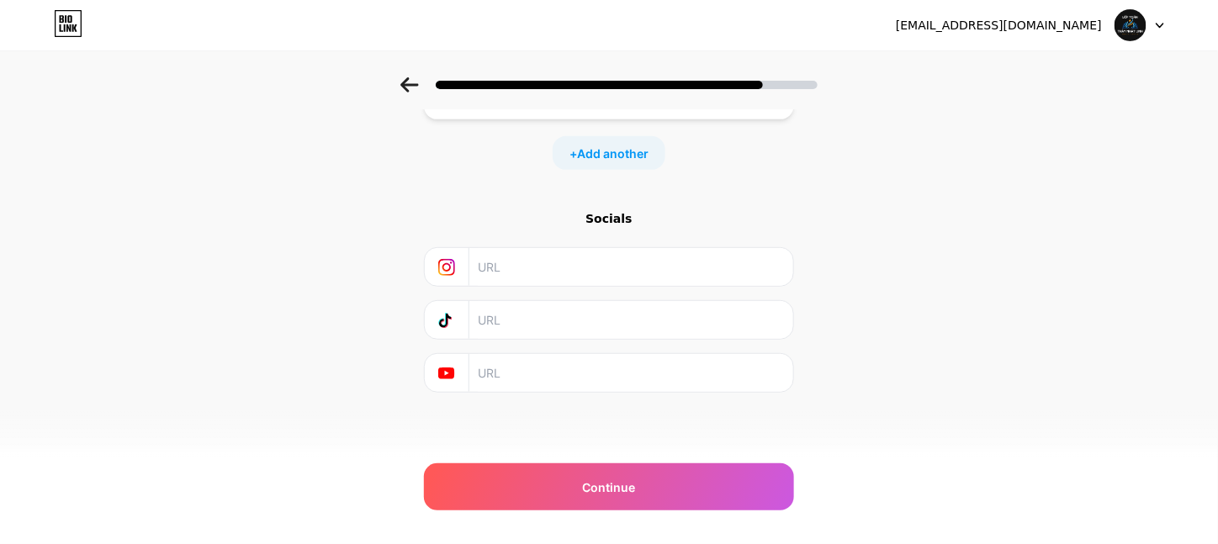
click at [455, 264] on icon at bounding box center [446, 267] width 17 height 17
click at [457, 346] on div "Socials" at bounding box center [609, 301] width 370 height 183
click at [455, 261] on icon at bounding box center [446, 267] width 17 height 17
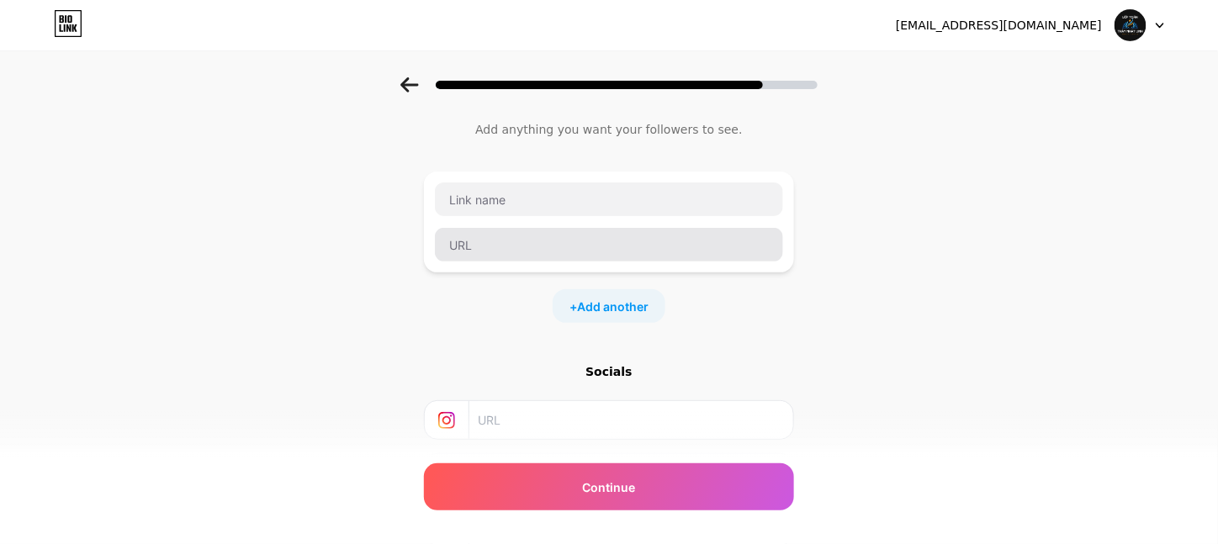
scroll to position [0, 0]
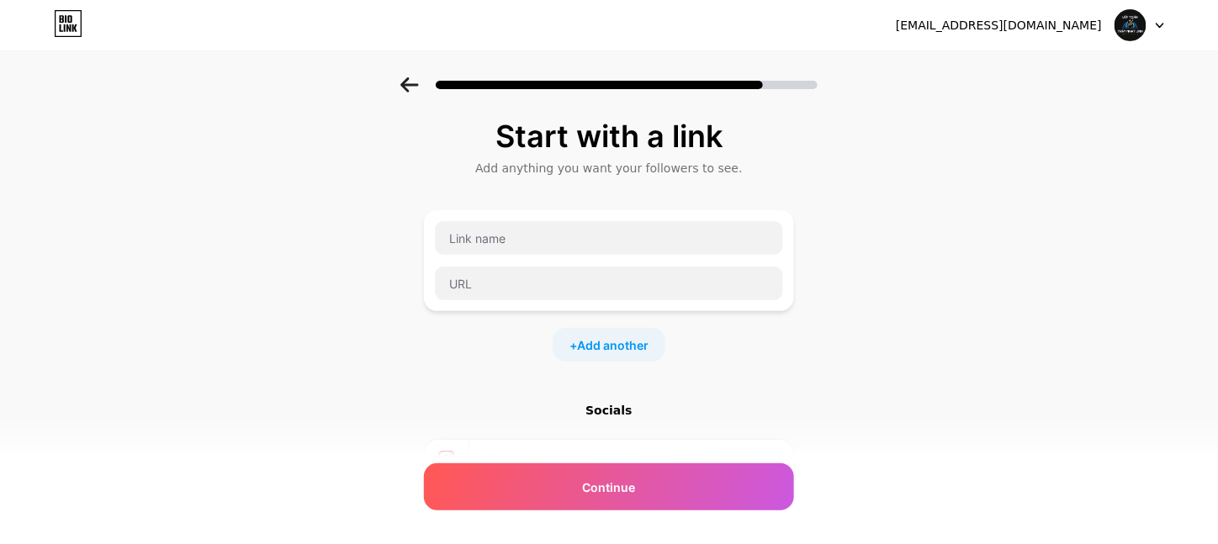
click at [412, 82] on icon at bounding box center [410, 84] width 19 height 15
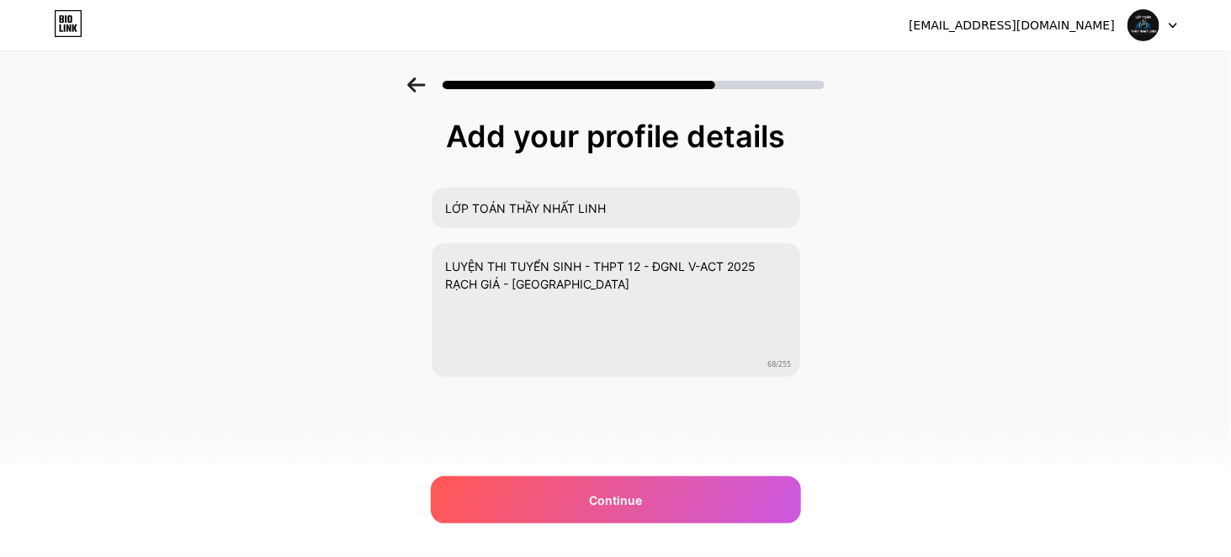
click at [412, 82] on icon at bounding box center [416, 84] width 19 height 15
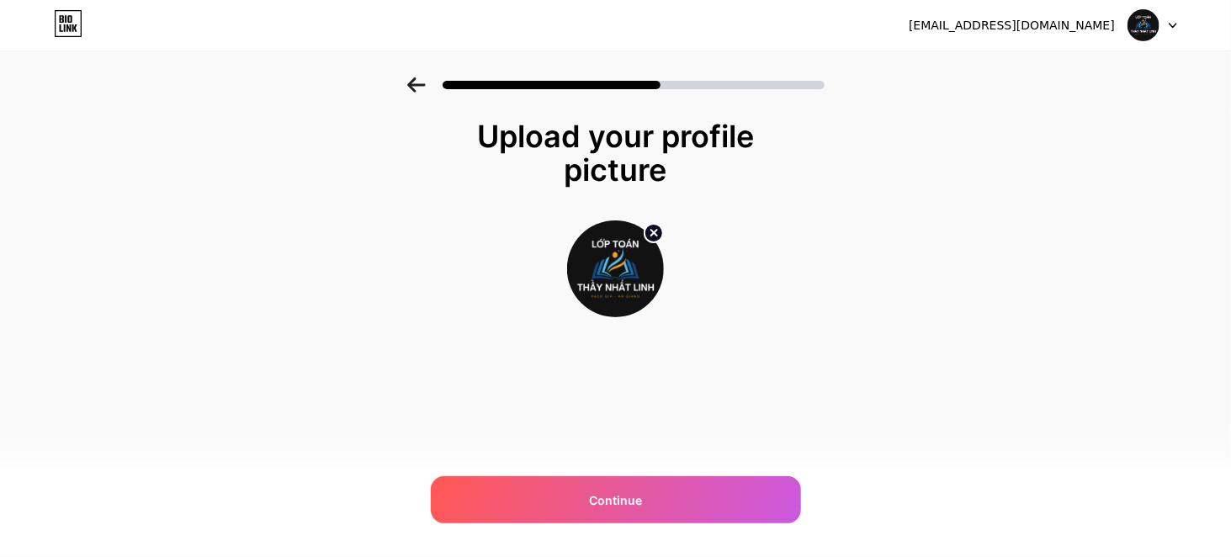
click at [412, 82] on icon at bounding box center [416, 84] width 19 height 15
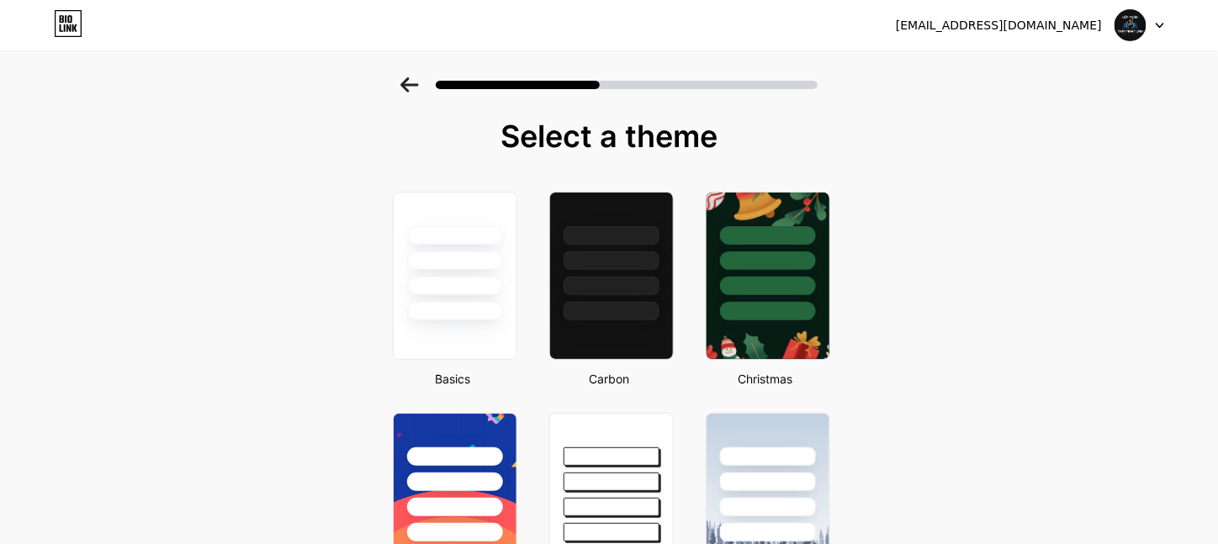
click at [418, 86] on icon at bounding box center [410, 84] width 18 height 15
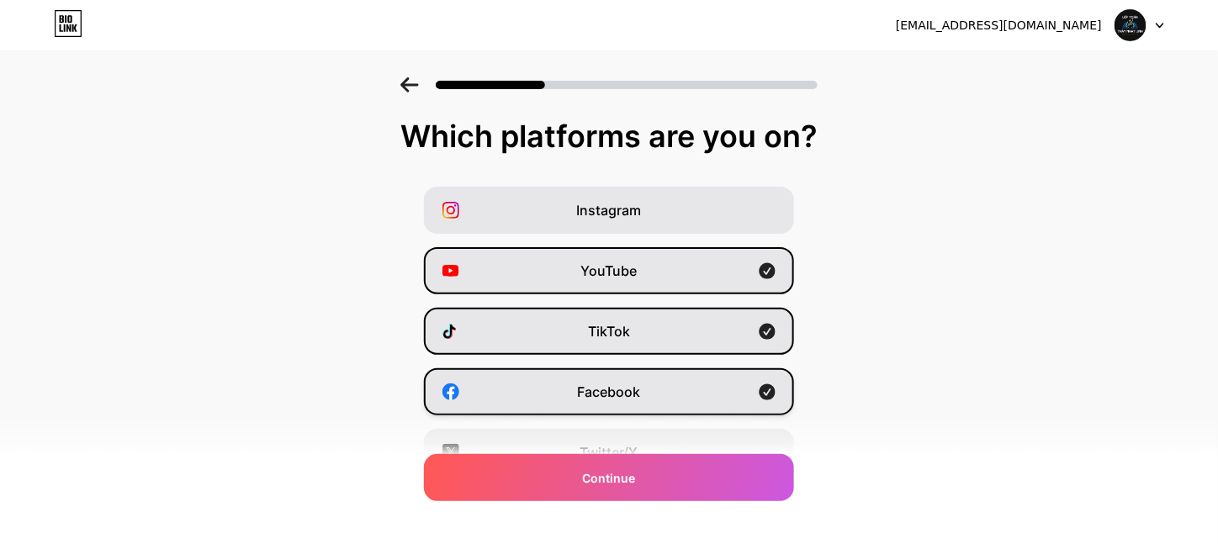
click at [620, 402] on span "Facebook" at bounding box center [609, 392] width 63 height 20
click at [354, 262] on div "Instagram YouTube TikTok Facebook Twitter/X Buy Me a Coffee Snapchat I have a w…" at bounding box center [609, 422] width 1202 height 471
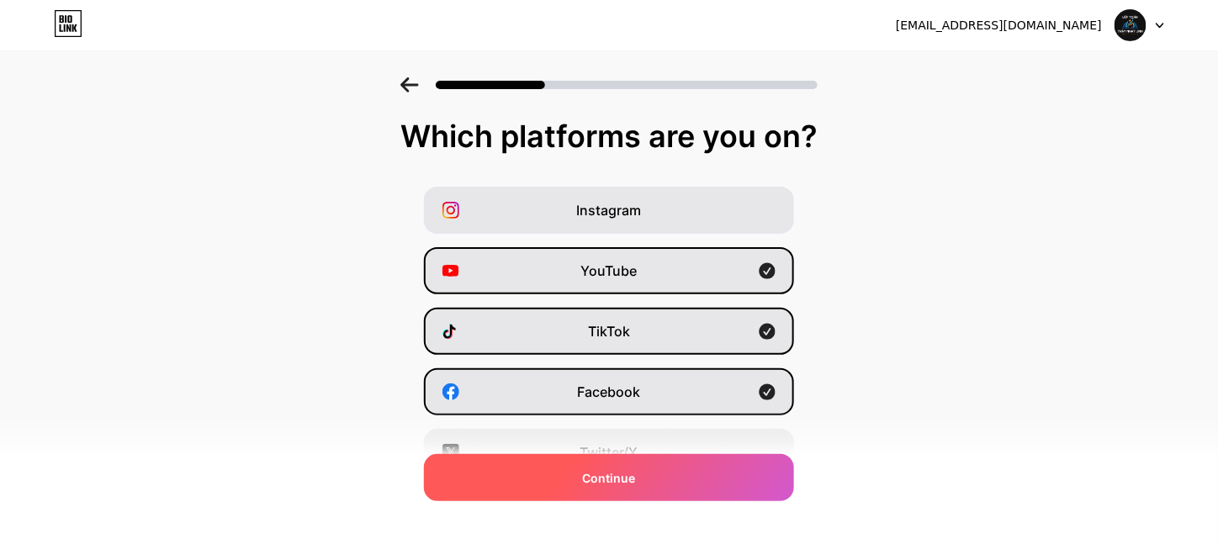
click at [553, 492] on div "Continue" at bounding box center [609, 477] width 370 height 47
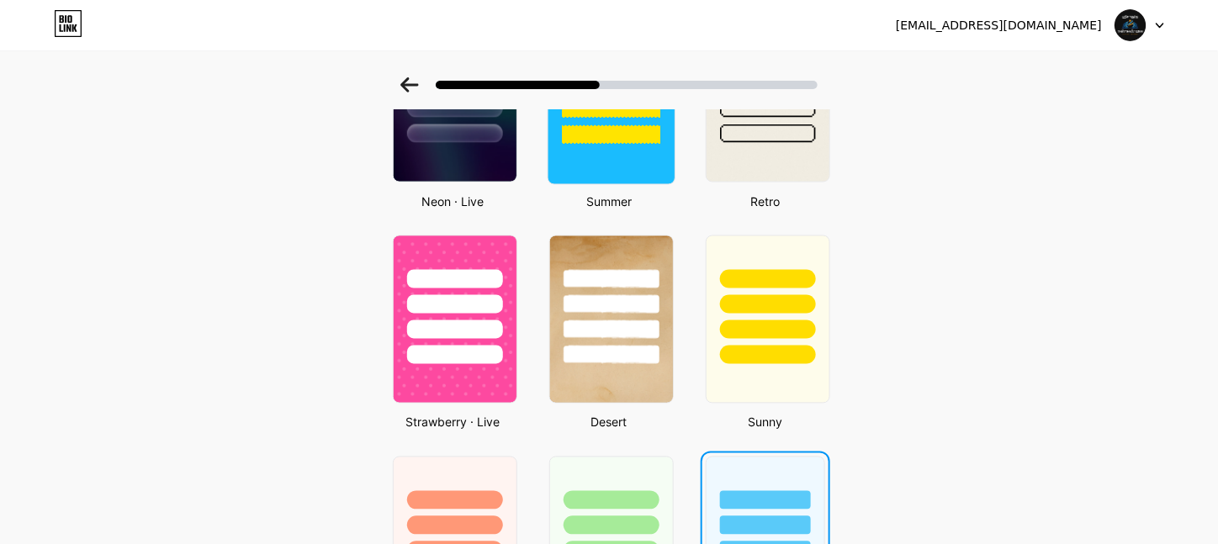
scroll to position [1094, 0]
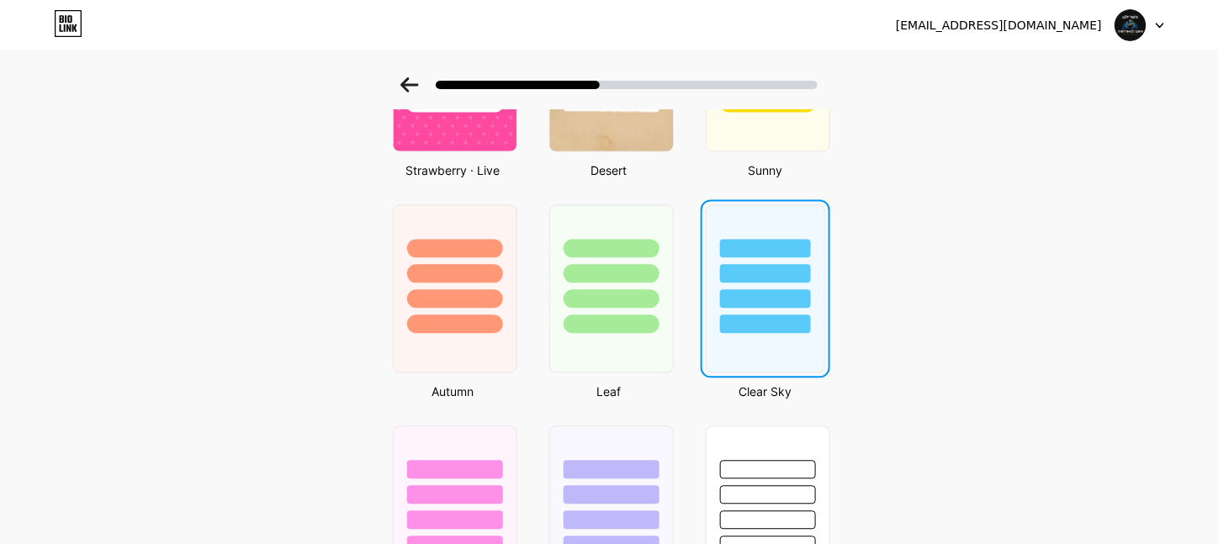
click at [755, 293] on div at bounding box center [766, 269] width 118 height 128
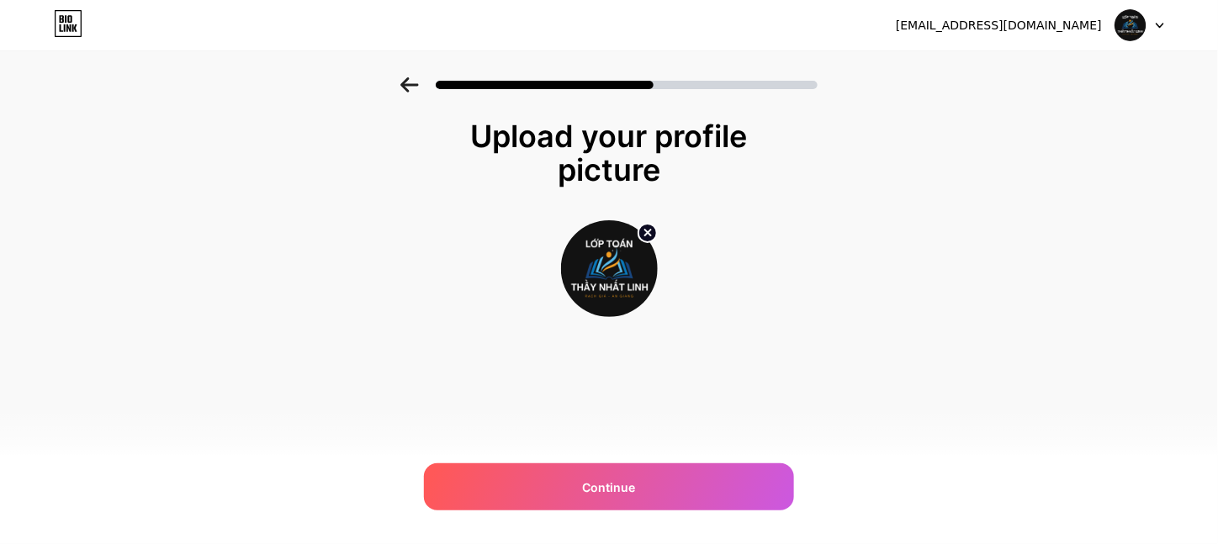
scroll to position [0, 0]
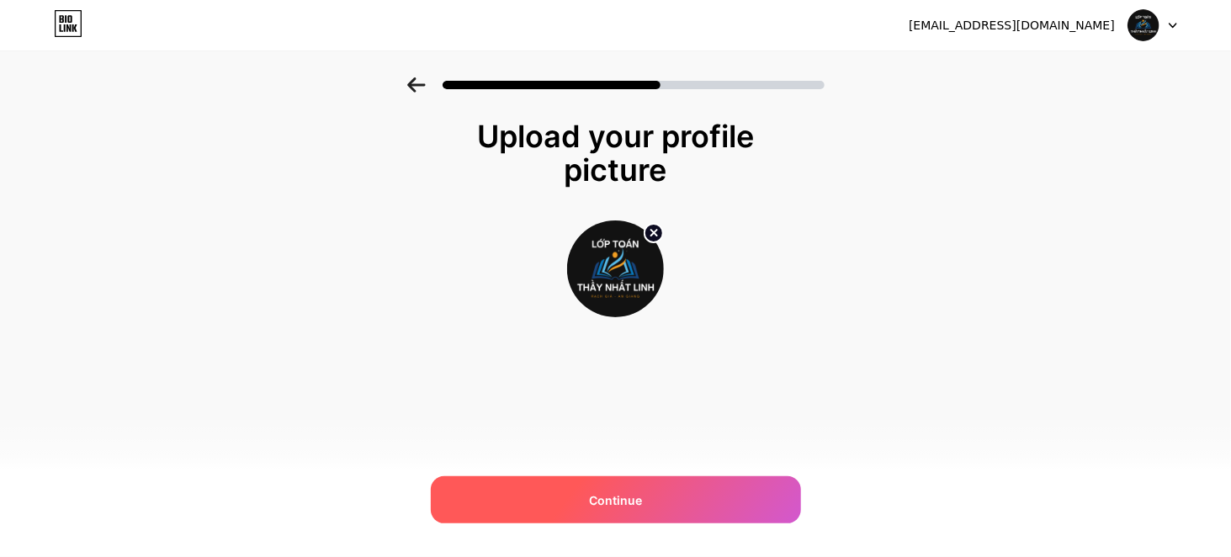
click at [602, 499] on span "Continue" at bounding box center [615, 500] width 53 height 18
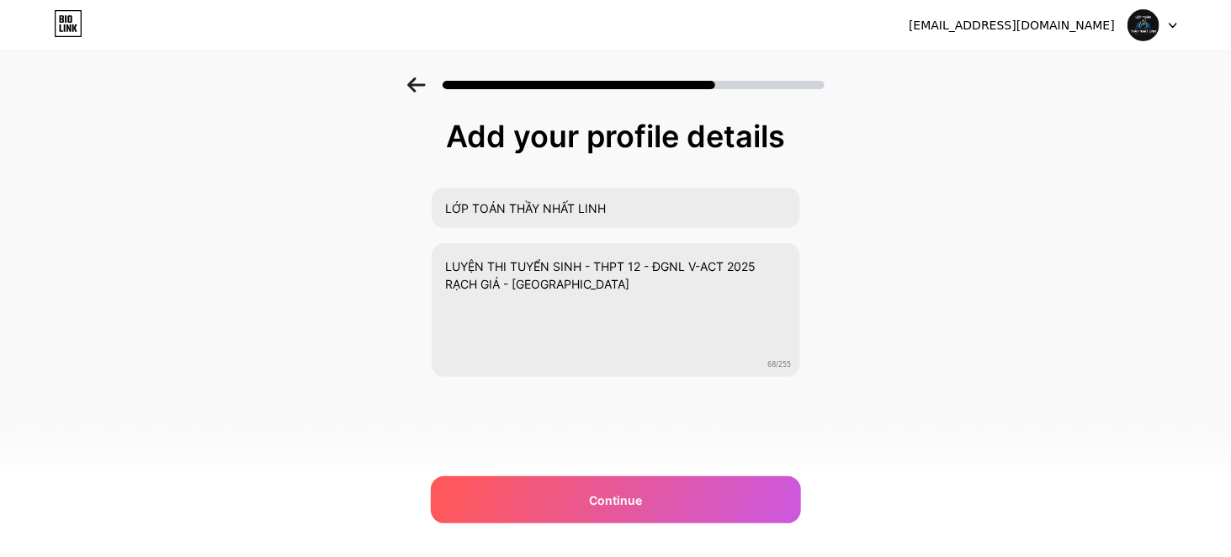
click at [1172, 26] on icon at bounding box center [1173, 26] width 7 height 4
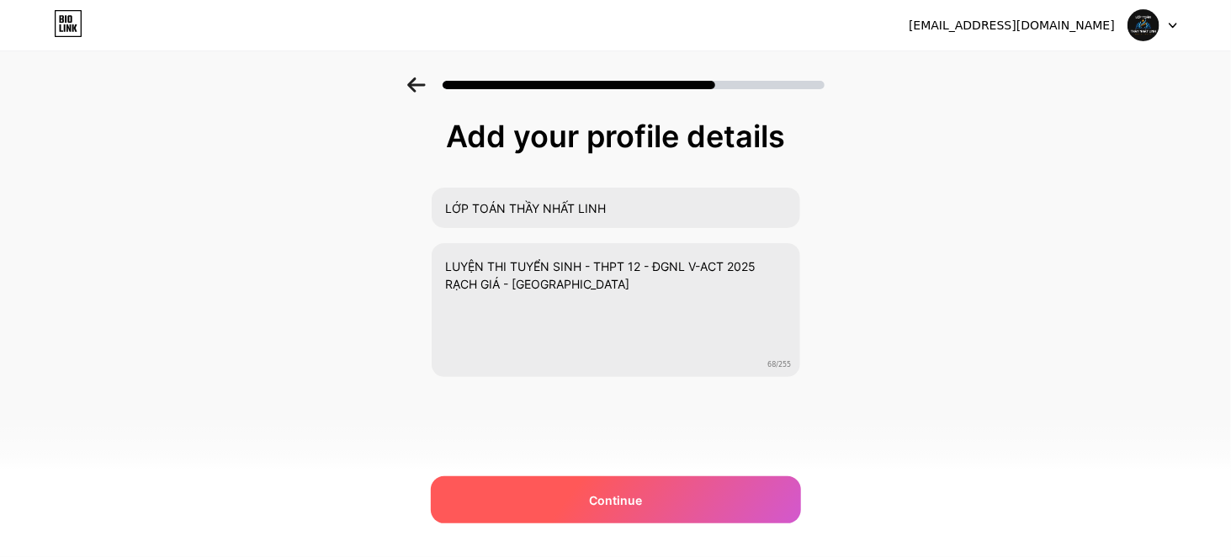
click at [650, 497] on div "Continue" at bounding box center [616, 499] width 370 height 47
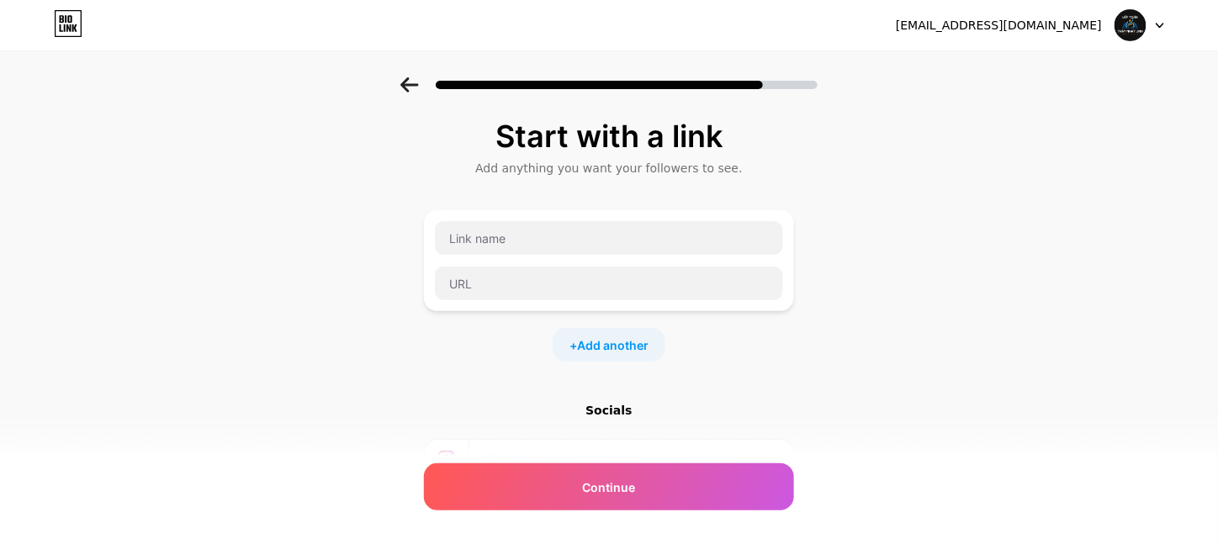
scroll to position [207, 0]
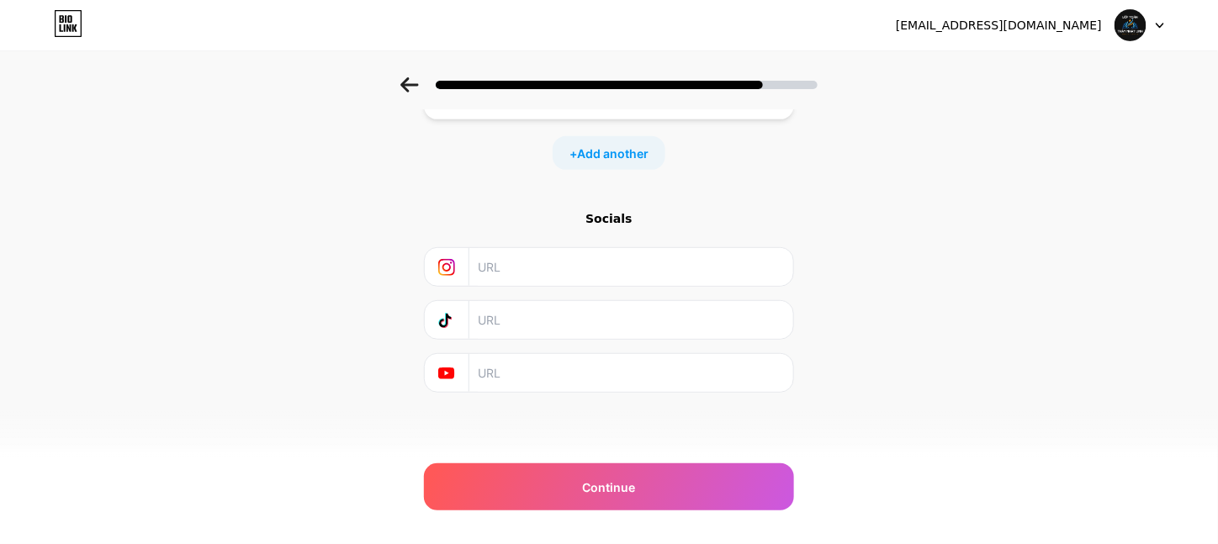
click at [615, 210] on div "Socials" at bounding box center [609, 218] width 370 height 17
drag, startPoint x: 591, startPoint y: 407, endPoint x: 555, endPoint y: 364, distance: 56.8
click at [555, 364] on input "text" at bounding box center [630, 373] width 305 height 38
click at [557, 327] on input "text" at bounding box center [630, 320] width 305 height 38
click at [517, 313] on input "text" at bounding box center [630, 320] width 305 height 38
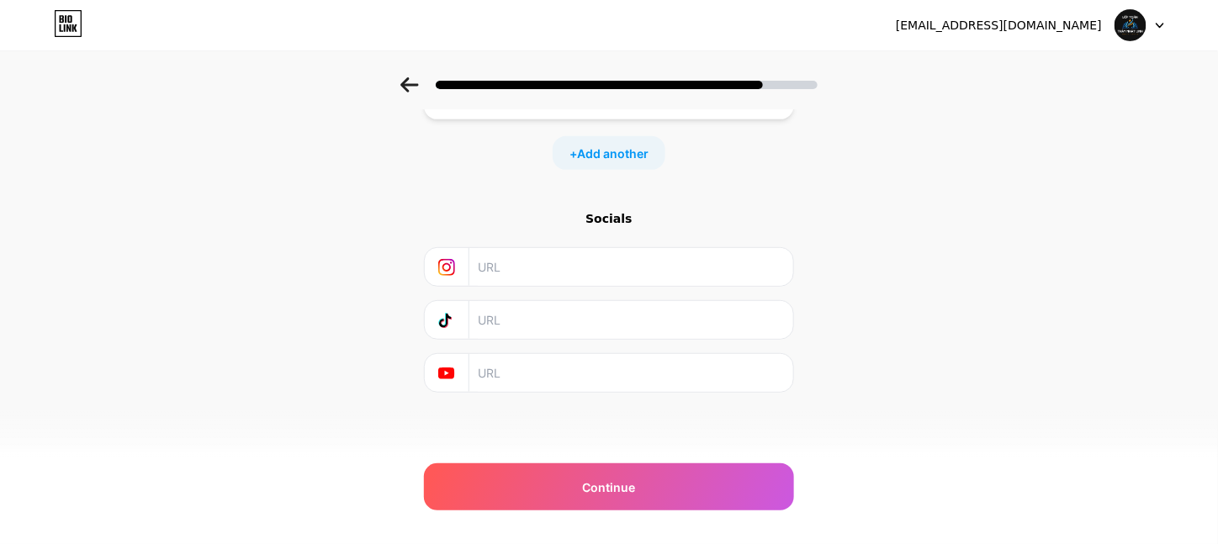
paste input "[URL][DOMAIN_NAME]"
type input "[URL][DOMAIN_NAME]"
drag, startPoint x: 527, startPoint y: 370, endPoint x: 528, endPoint y: 333, distance: 37.1
click at [527, 370] on input "text" at bounding box center [630, 373] width 305 height 38
click at [517, 378] on input "text" at bounding box center [630, 373] width 305 height 38
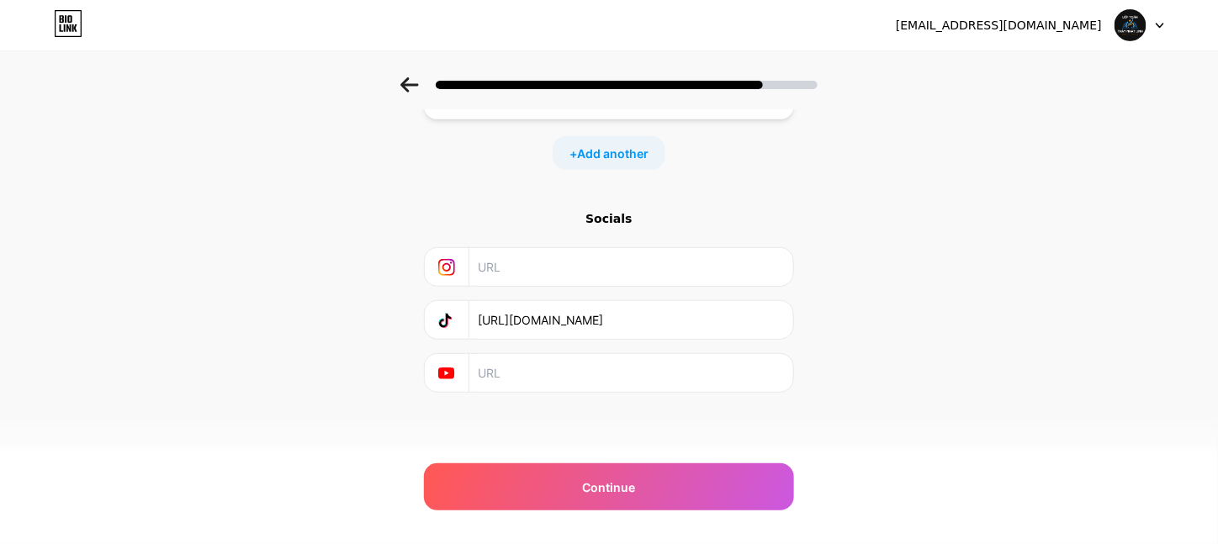
paste input "[URL][DOMAIN_NAME]"
type input "[URL][DOMAIN_NAME]"
click at [542, 374] on input "[URL][DOMAIN_NAME]" at bounding box center [630, 373] width 305 height 38
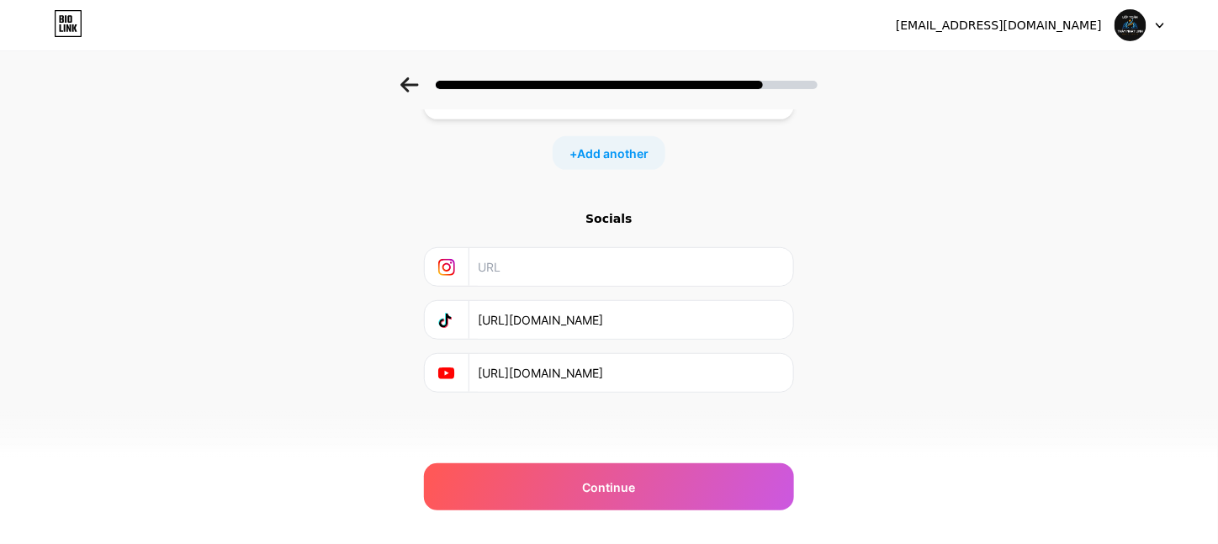
click at [542, 374] on input "[URL][DOMAIN_NAME]" at bounding box center [630, 373] width 305 height 38
paste input "text"
click at [542, 374] on input "[URL][DOMAIN_NAME]" at bounding box center [630, 373] width 305 height 38
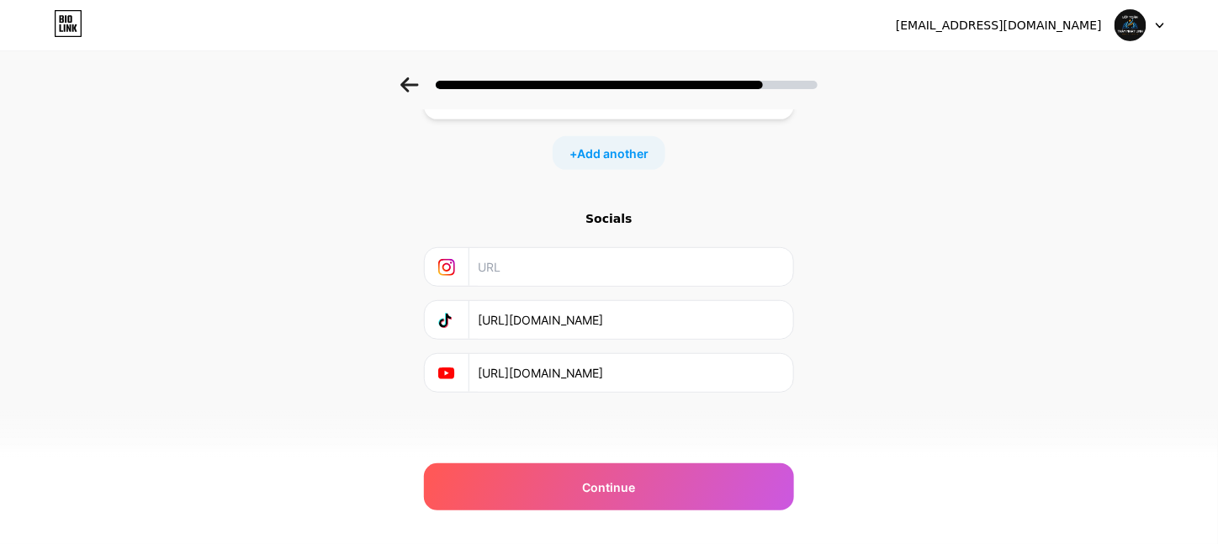
click at [542, 374] on input "[URL][DOMAIN_NAME]" at bounding box center [630, 373] width 305 height 38
click at [542, 374] on input "text" at bounding box center [630, 373] width 305 height 38
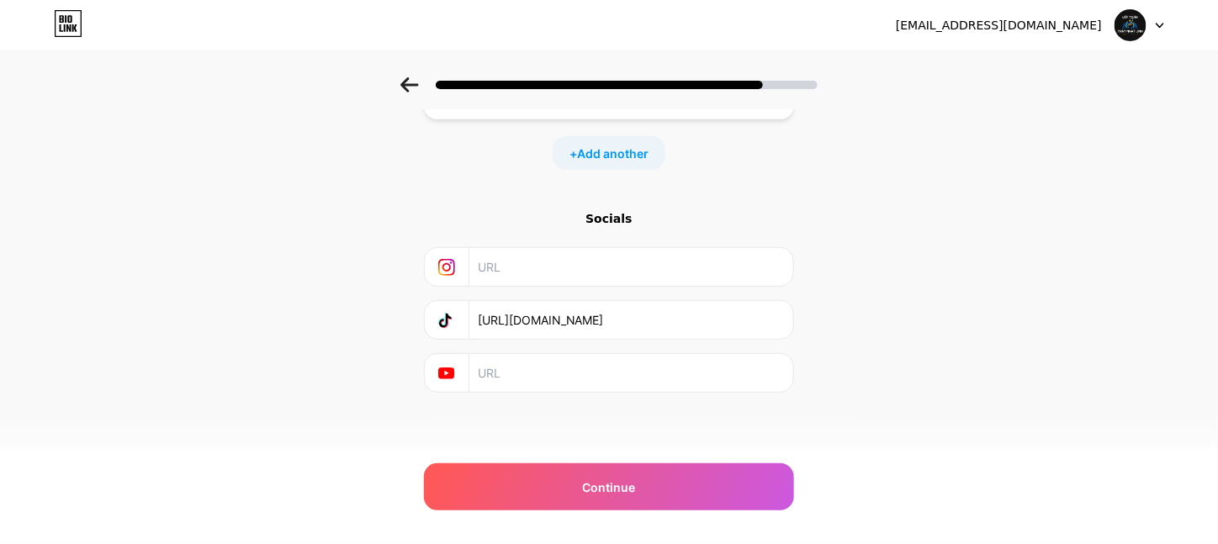
paste input "[URL][DOMAIN_NAME]"
type input "[URL][DOMAIN_NAME]"
click at [531, 272] on input "text" at bounding box center [630, 267] width 305 height 38
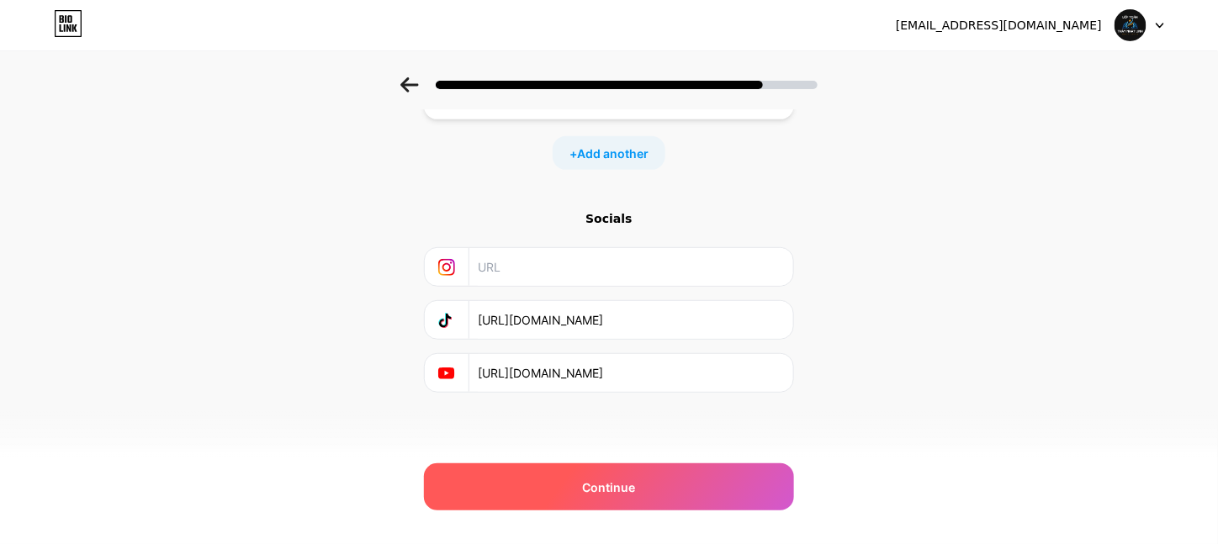
click at [579, 487] on div "Continue" at bounding box center [609, 487] width 370 height 47
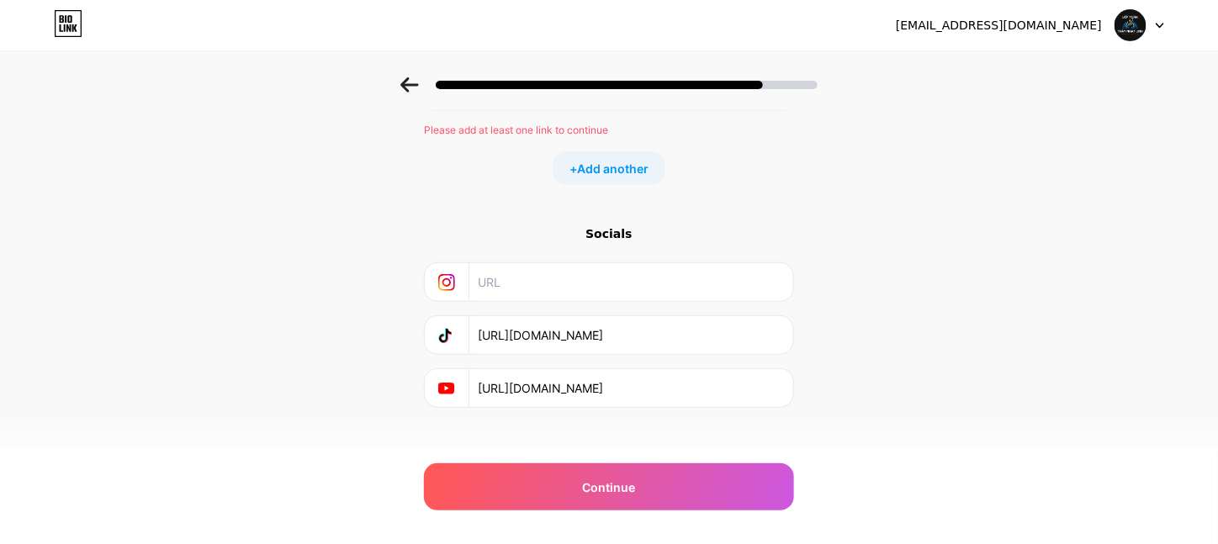
click at [522, 289] on input "text" at bounding box center [630, 282] width 305 height 38
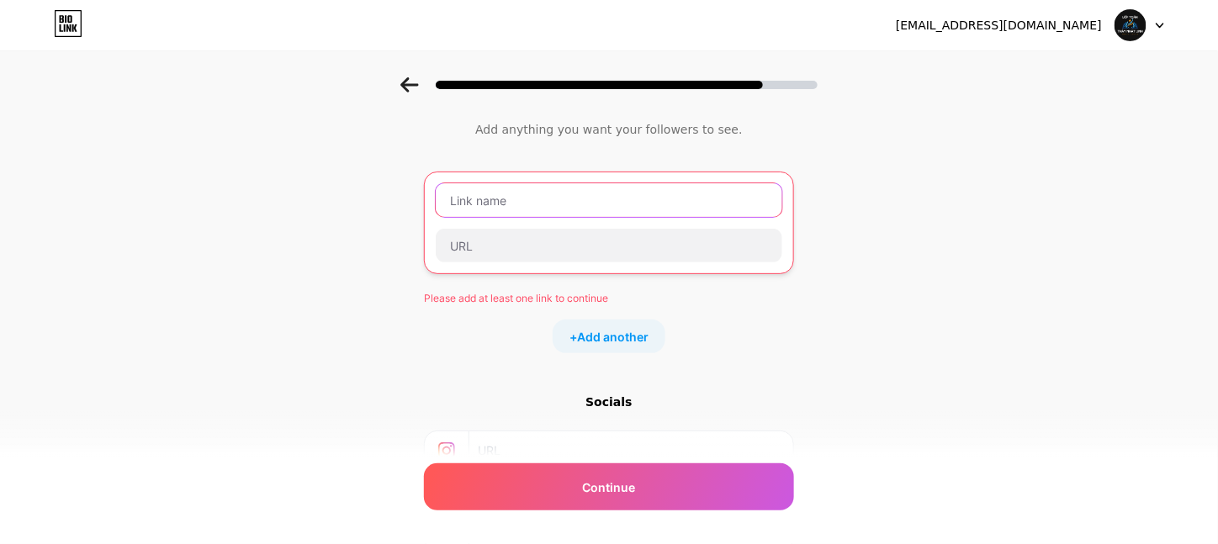
click at [499, 209] on input "text" at bounding box center [609, 200] width 347 height 34
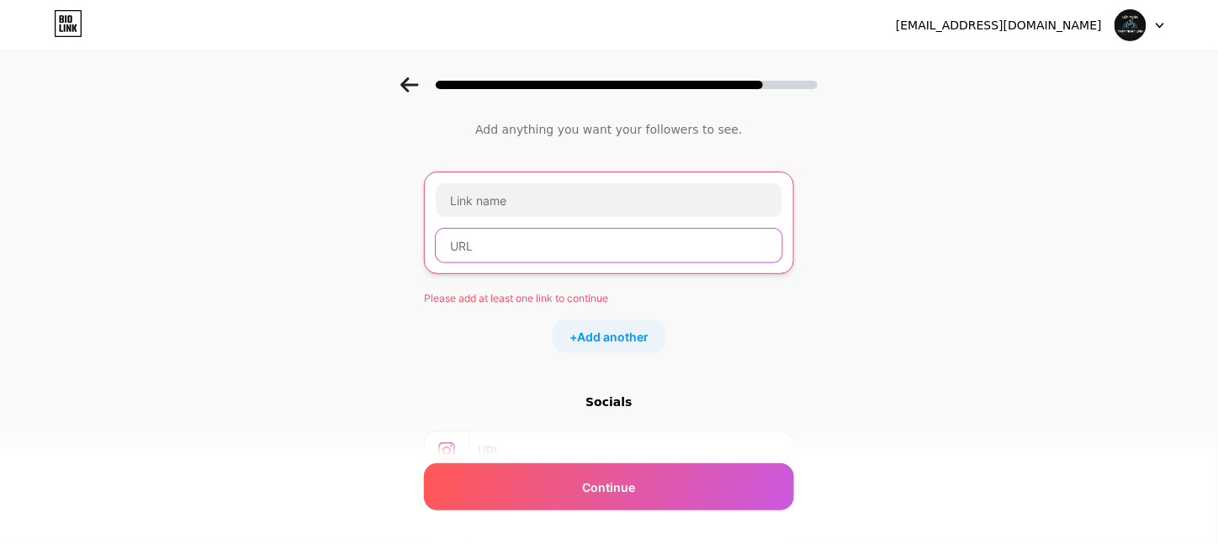
click at [503, 258] on input "text" at bounding box center [609, 246] width 347 height 34
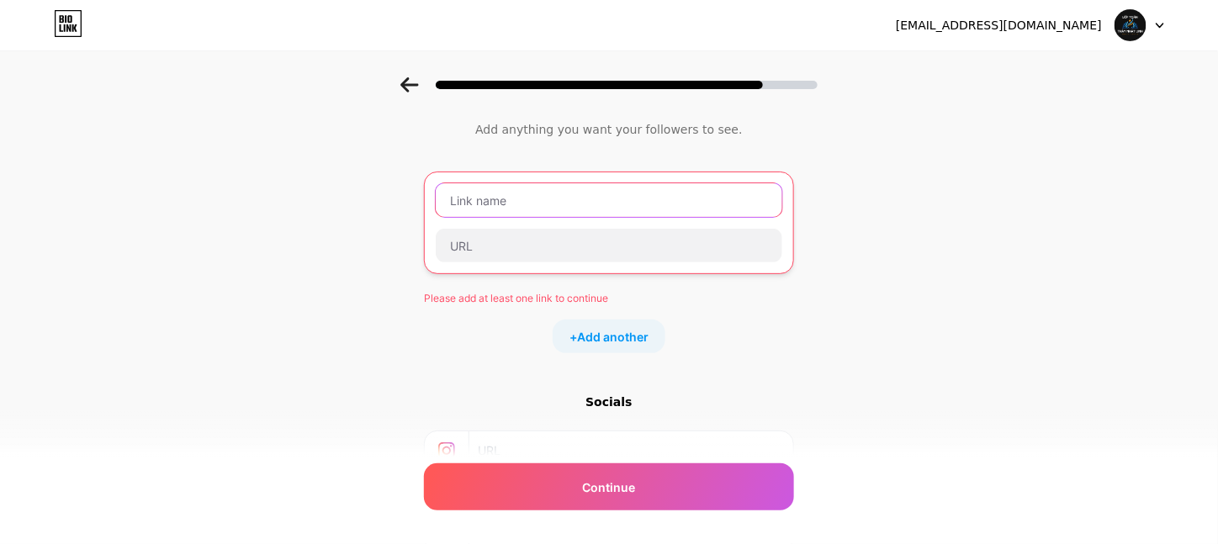
click at [519, 203] on input "text" at bounding box center [609, 200] width 347 height 34
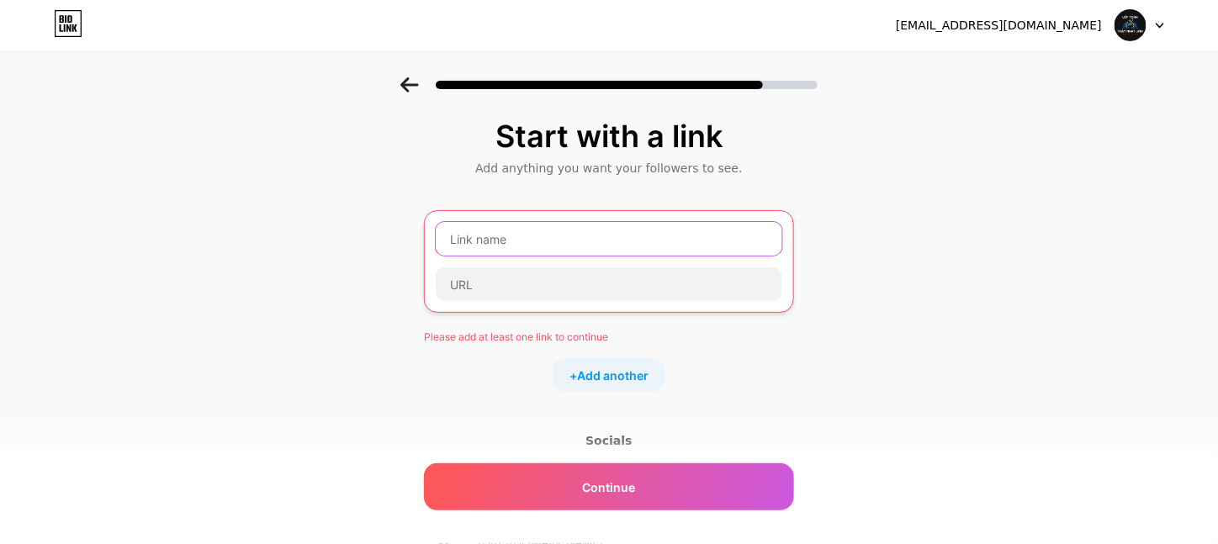
click at [491, 247] on input "text" at bounding box center [609, 239] width 347 height 34
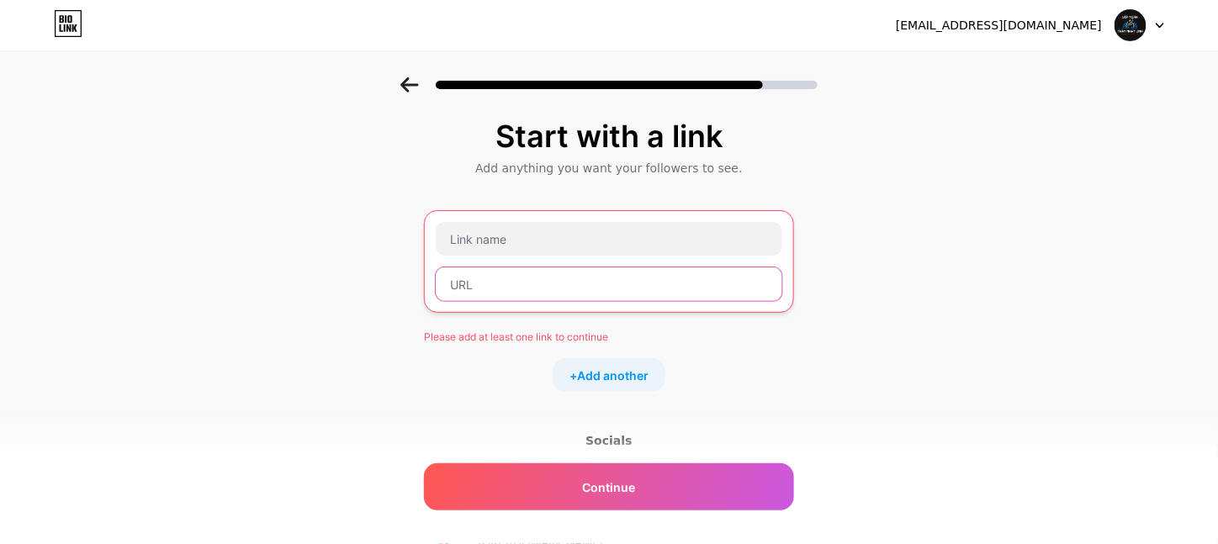
click at [501, 289] on input "text" at bounding box center [609, 285] width 347 height 34
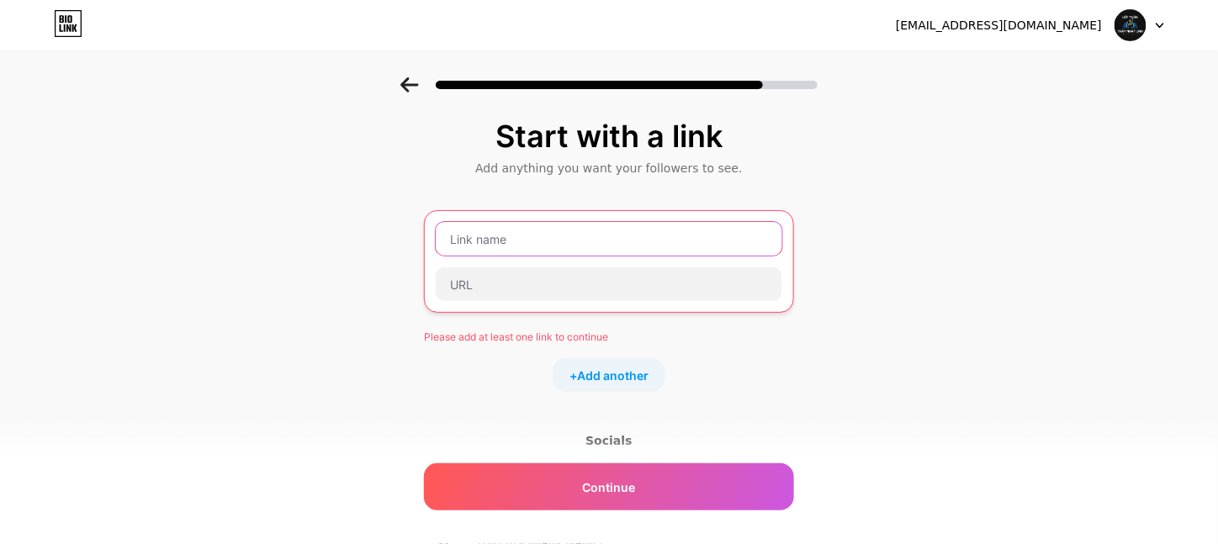
click at [501, 254] on input "text" at bounding box center [609, 239] width 347 height 34
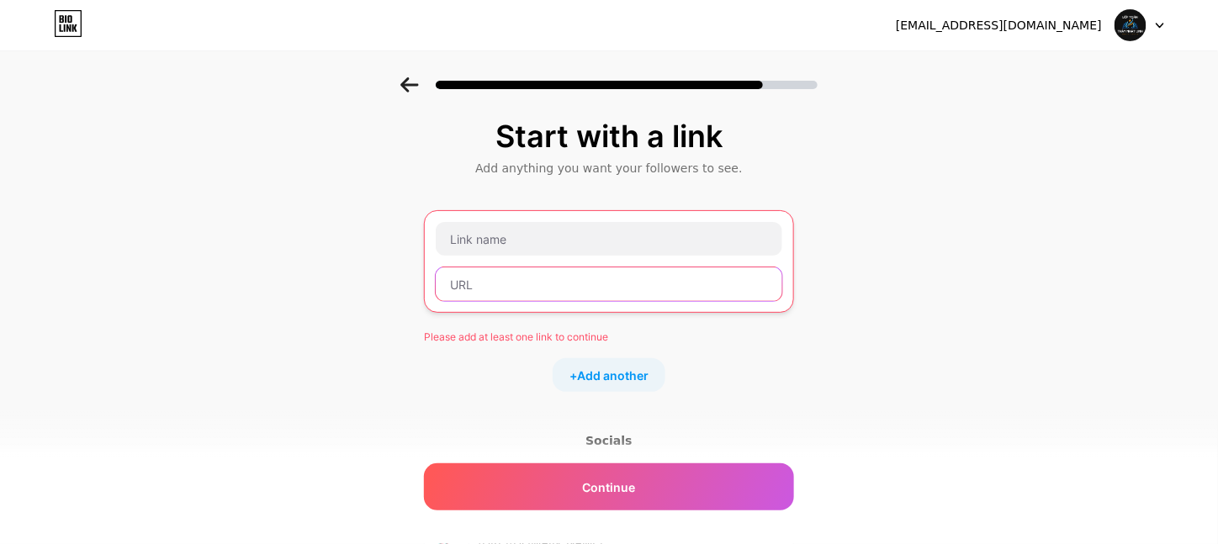
click at [507, 295] on input "text" at bounding box center [609, 285] width 347 height 34
click at [517, 301] on input "text" at bounding box center [609, 285] width 347 height 34
paste input "[URL][DOMAIN_NAME][DOMAIN_NAME]"
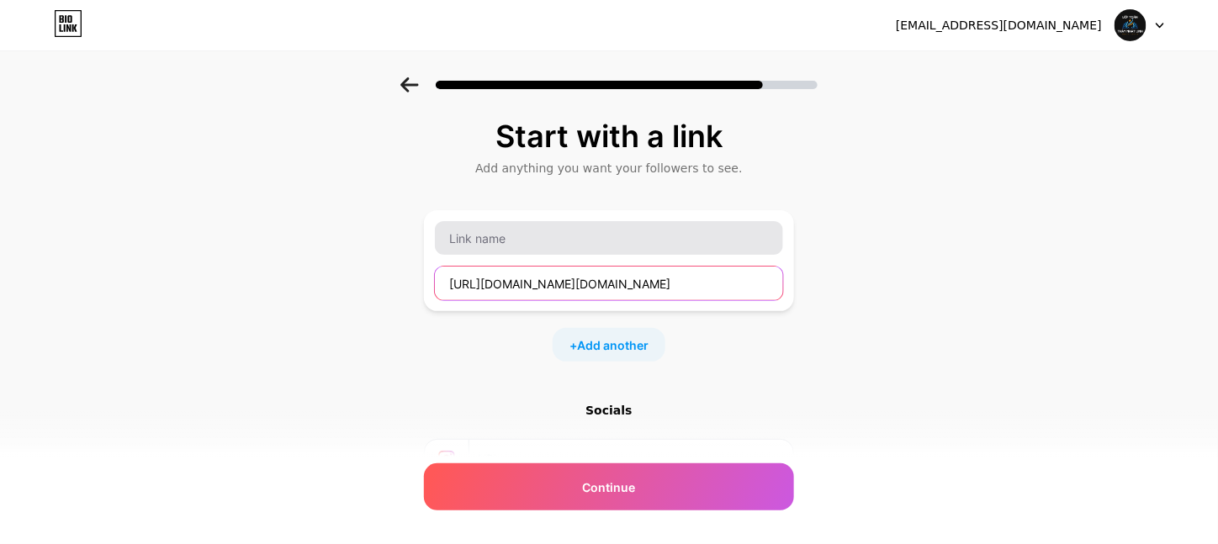
type input "[URL][DOMAIN_NAME][DOMAIN_NAME]"
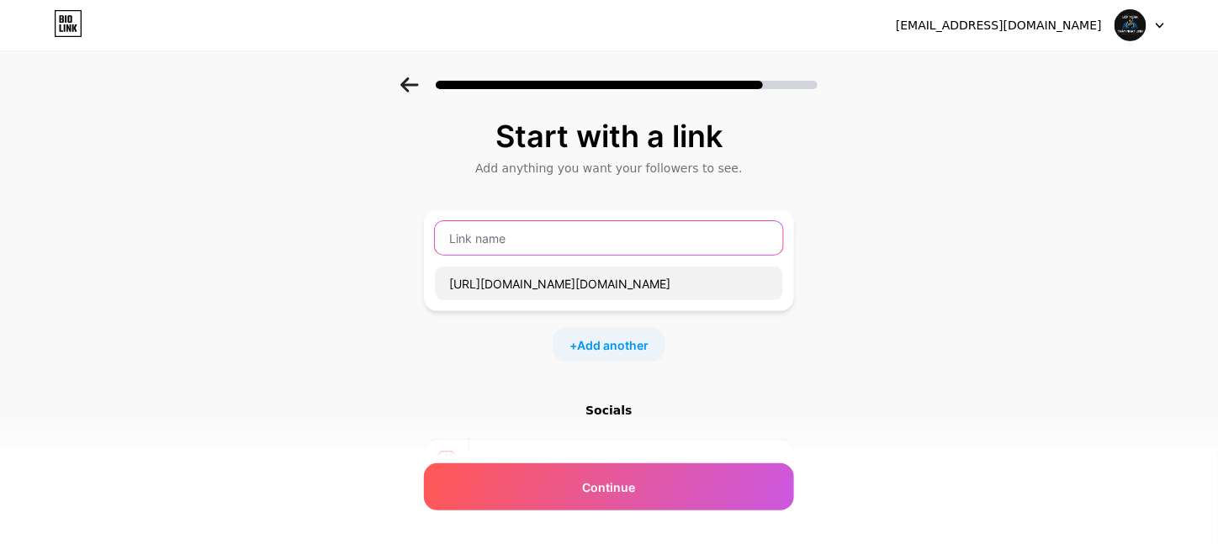
click at [517, 251] on input "text" at bounding box center [609, 238] width 348 height 34
type input "G"
type input "T"
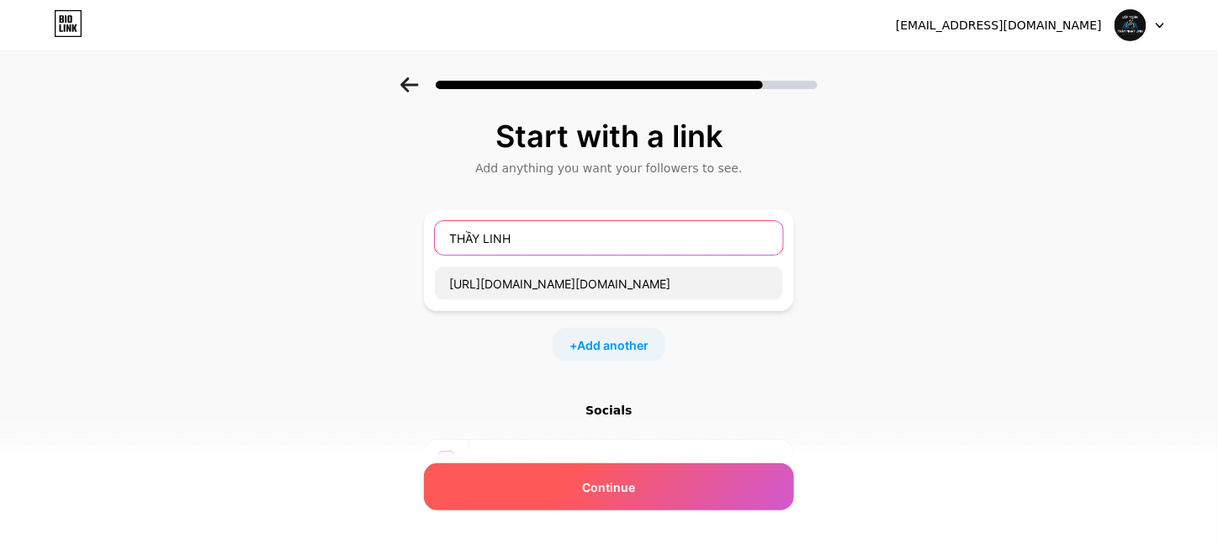
type input "THẦY LINH"
click at [604, 479] on span "Continue" at bounding box center [609, 488] width 53 height 18
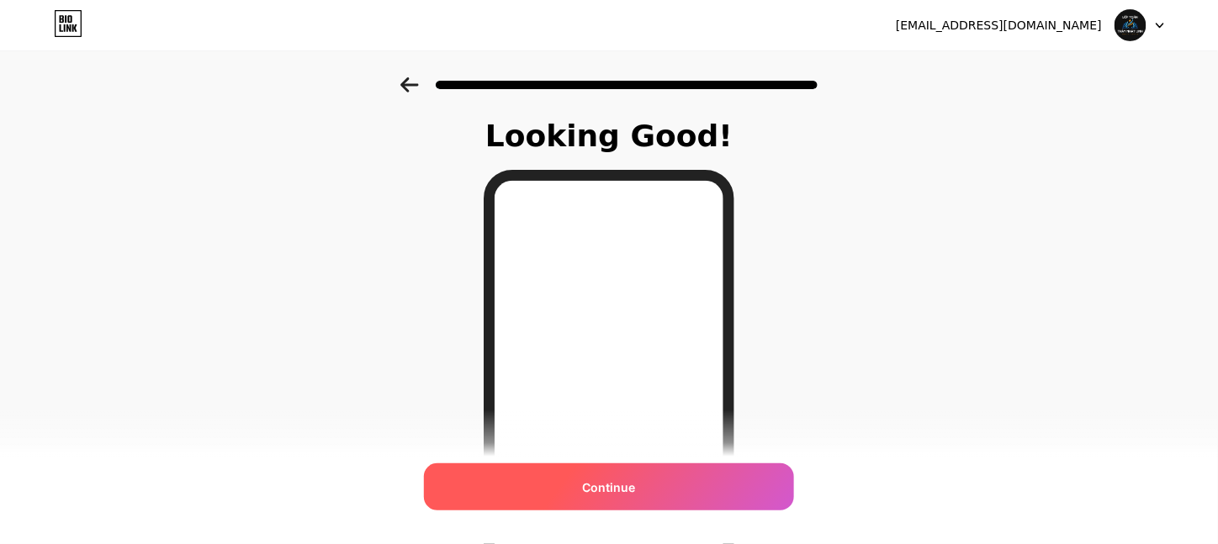
click at [604, 484] on span "Continue" at bounding box center [609, 488] width 53 height 18
